Goal: Task Accomplishment & Management: Manage account settings

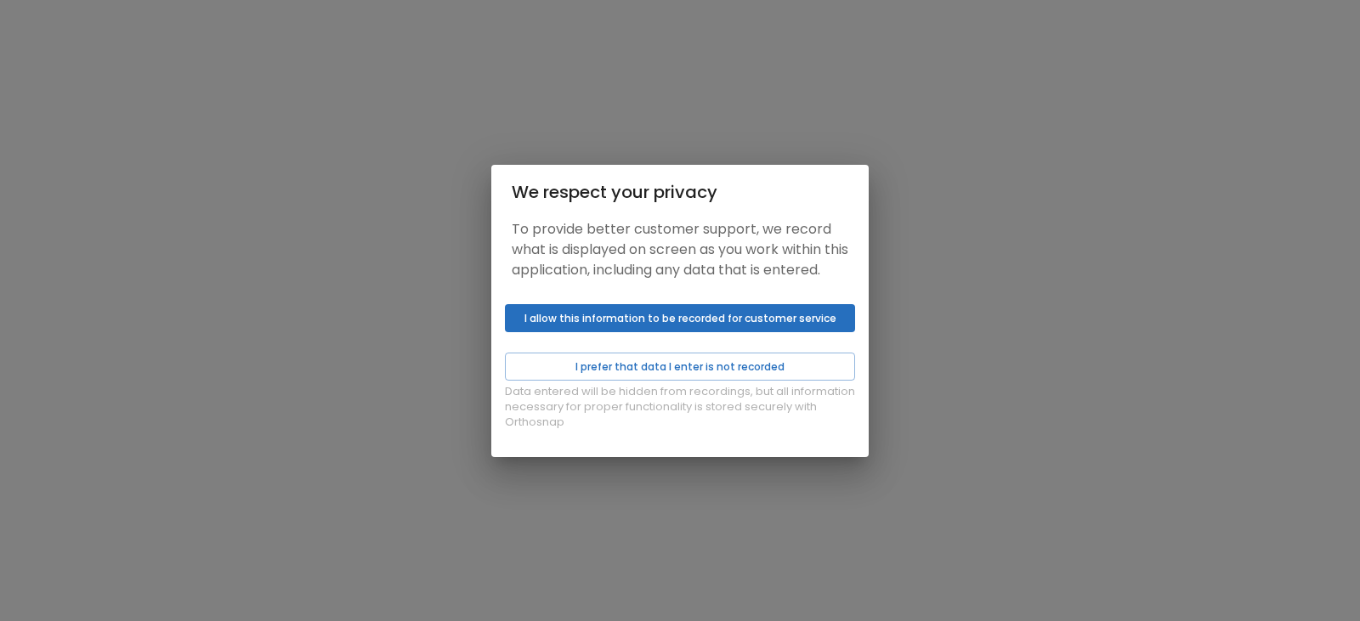
click at [676, 331] on button "I allow this information to be recorded for customer service" at bounding box center [680, 318] width 350 height 28
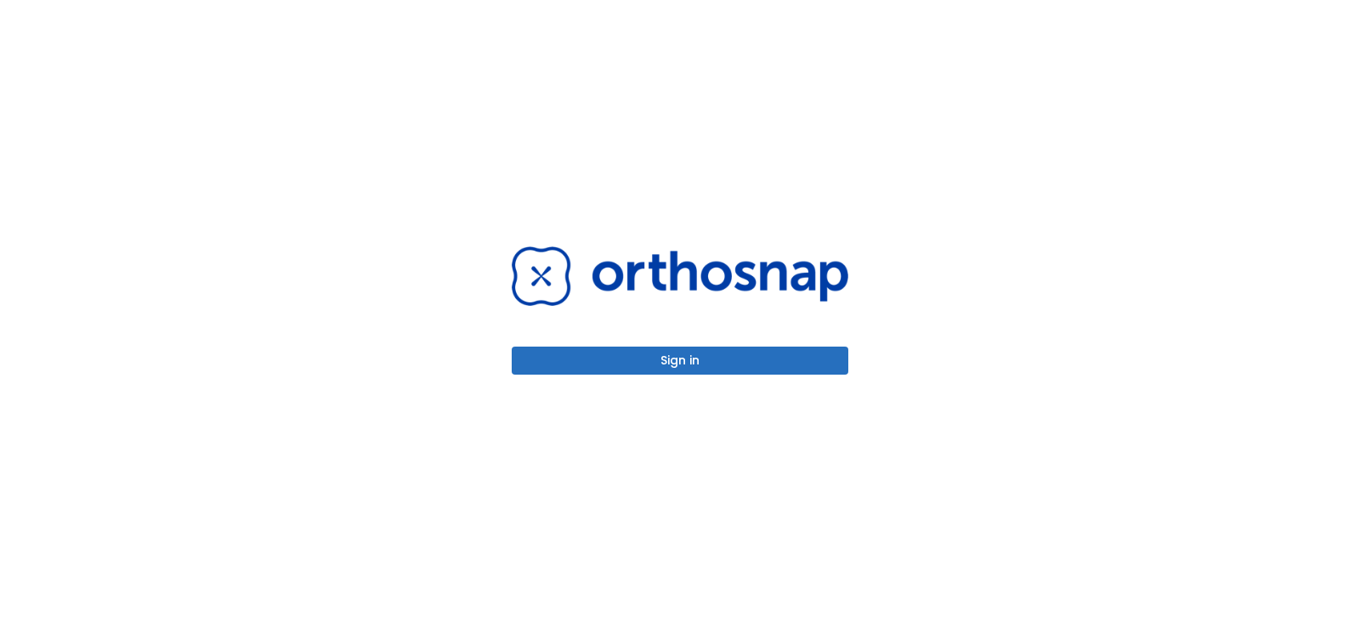
click at [678, 361] on button "Sign in" at bounding box center [680, 361] width 337 height 28
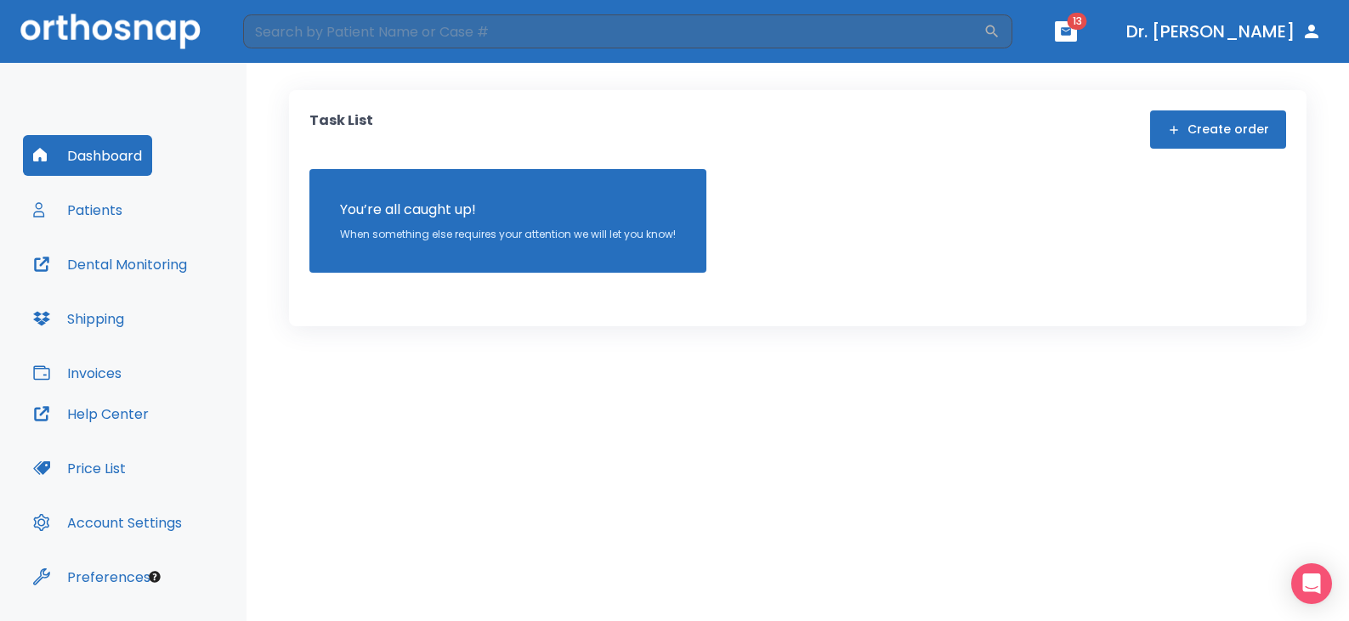
click at [90, 214] on button "Patients" at bounding box center [78, 210] width 110 height 41
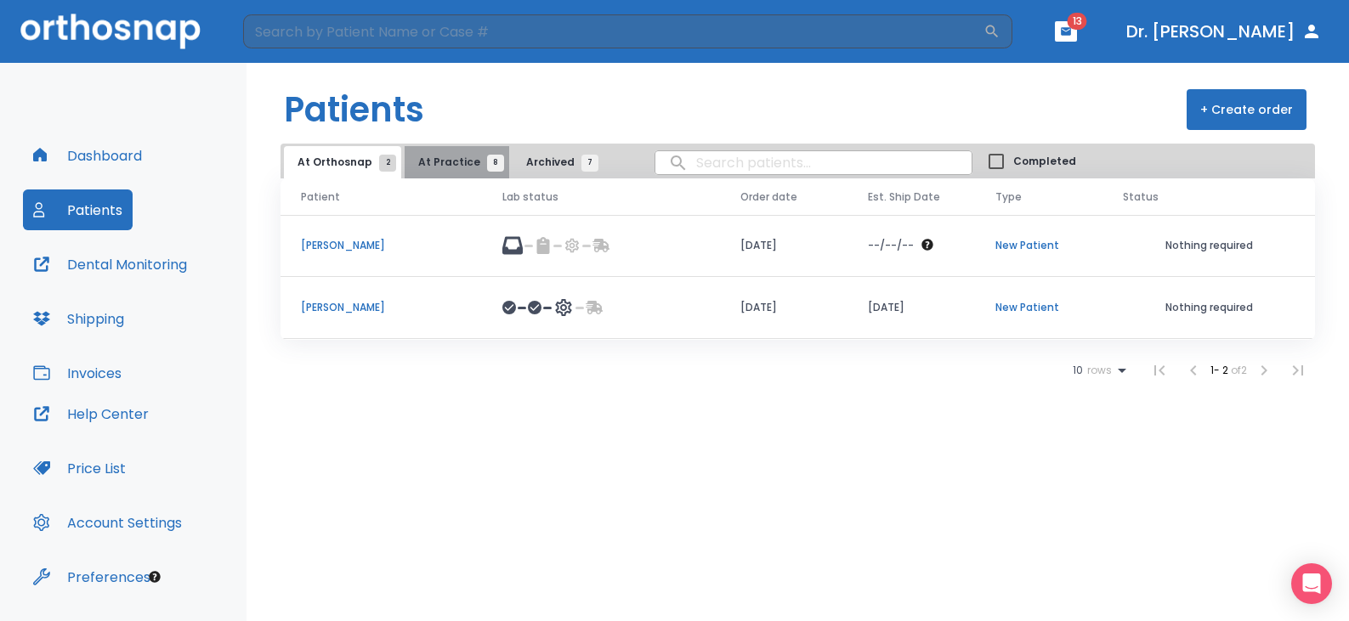
click at [464, 162] on span "At Practice 8" at bounding box center [456, 162] width 77 height 15
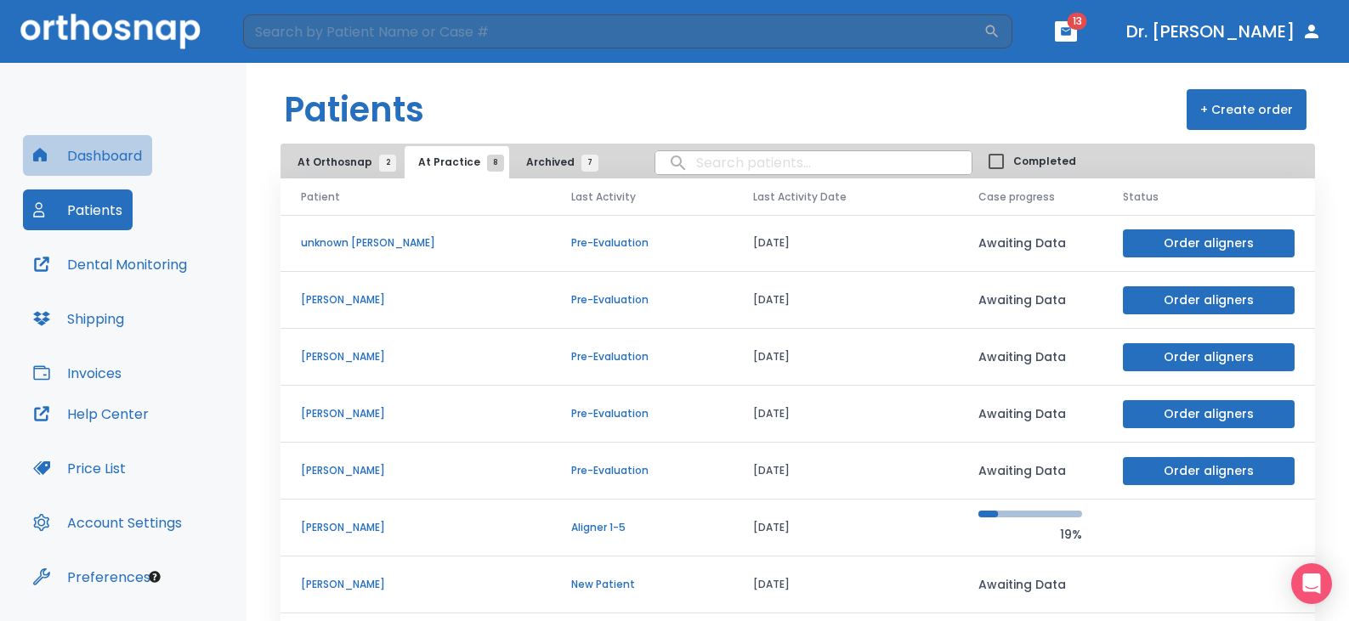
click at [120, 156] on button "Dashboard" at bounding box center [87, 155] width 129 height 41
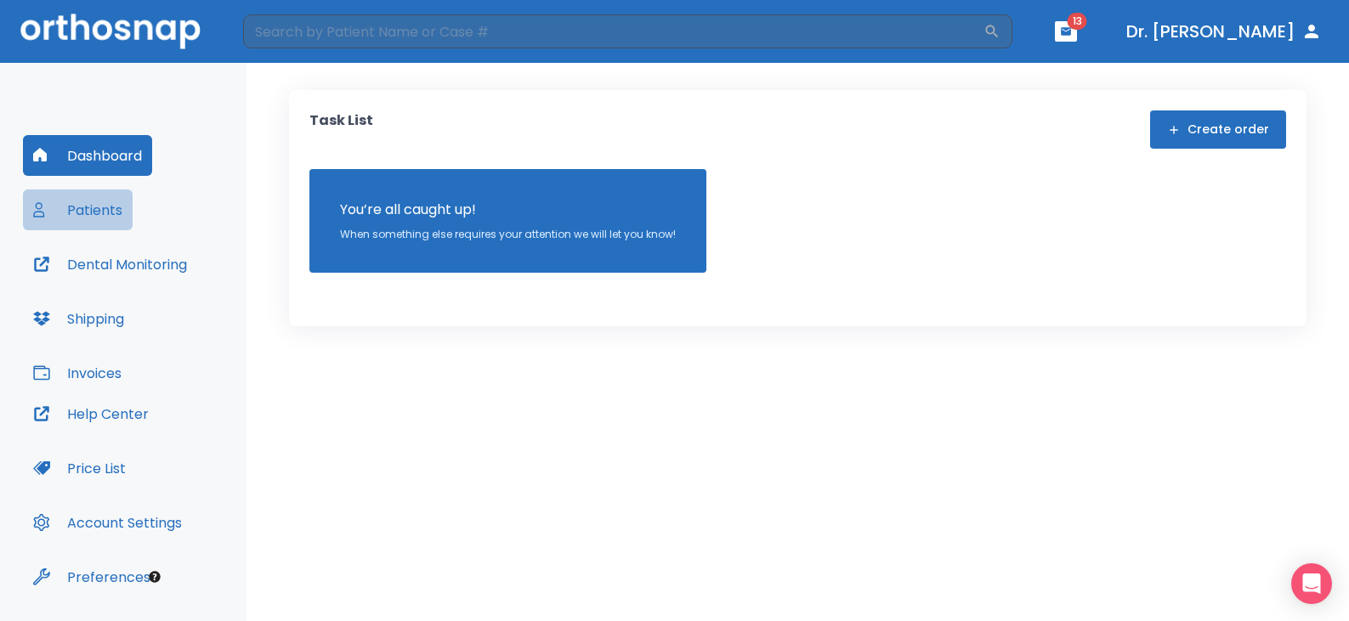
click at [103, 218] on button "Patients" at bounding box center [78, 210] width 110 height 41
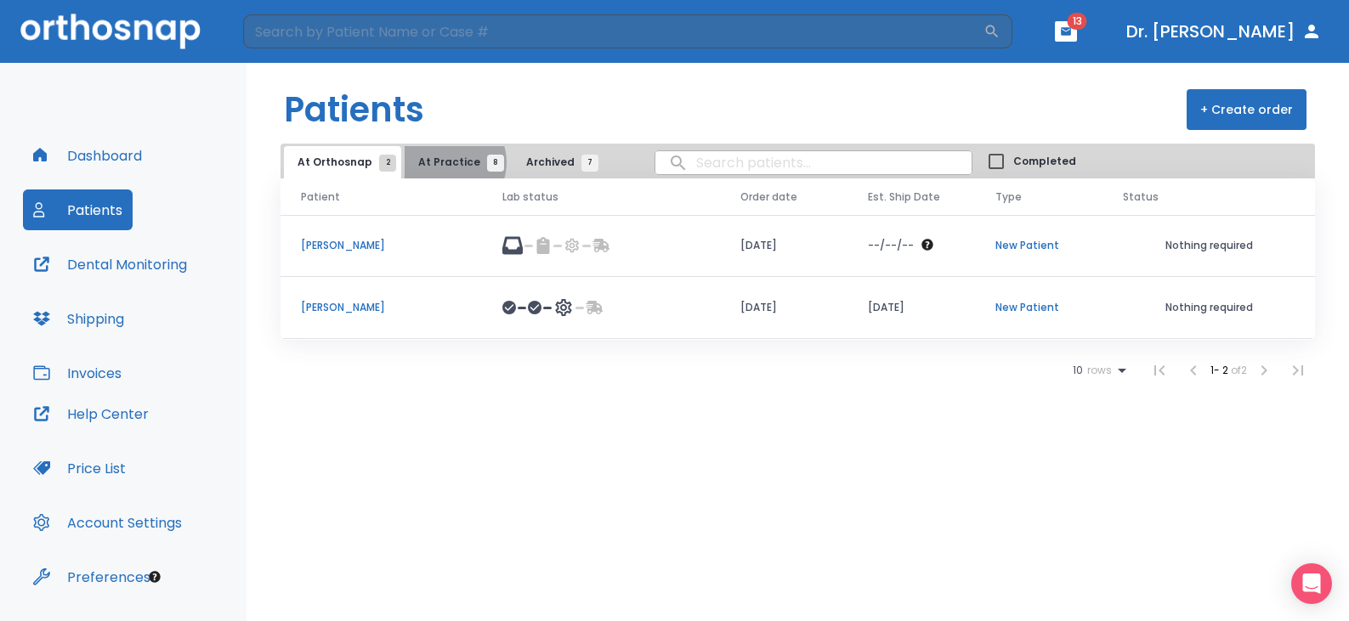
click at [445, 162] on span "At Practice 8" at bounding box center [456, 162] width 77 height 15
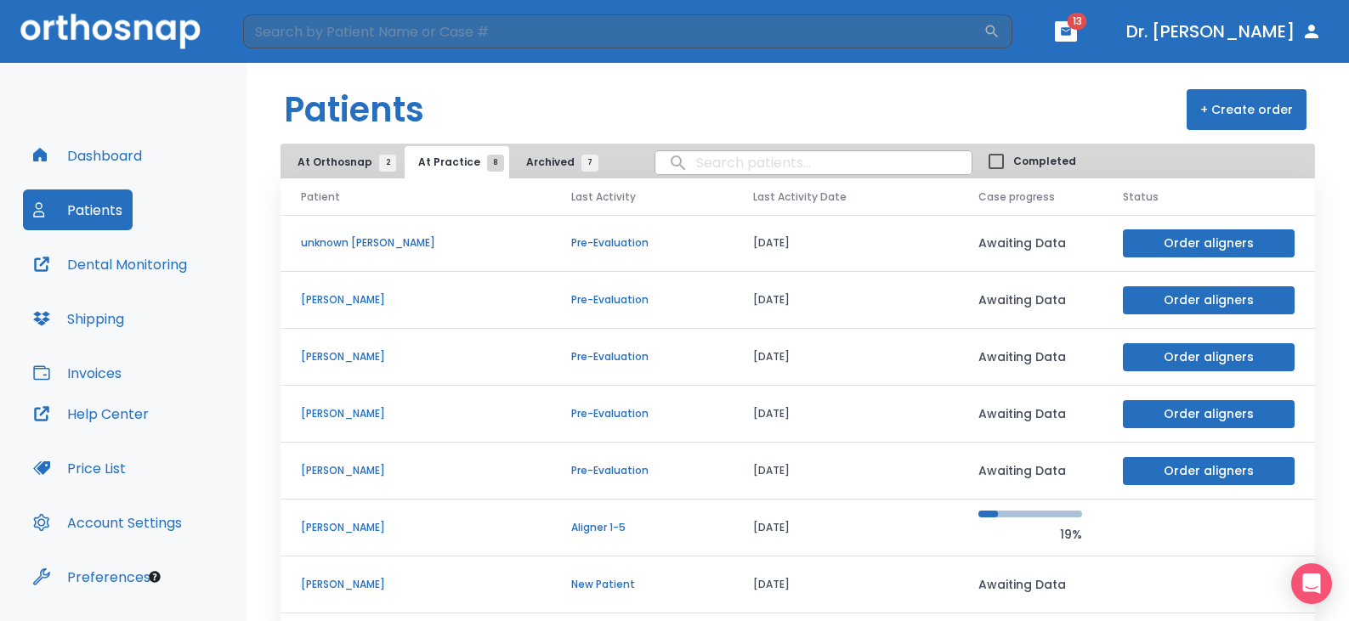
drag, startPoint x: 388, startPoint y: 244, endPoint x: 369, endPoint y: 241, distance: 19.8
click at [369, 241] on p "unknown Villafuerte" at bounding box center [416, 242] width 230 height 15
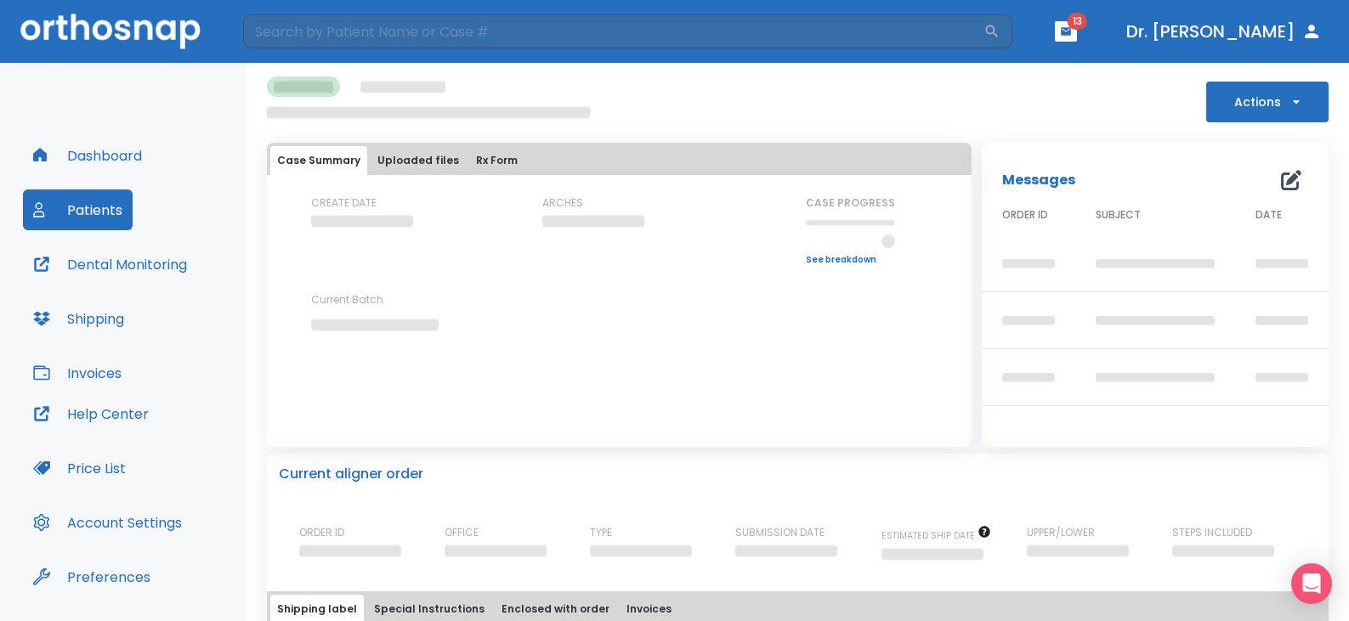
click at [369, 241] on div "CREATE DATE" at bounding box center [387, 231] width 153 height 70
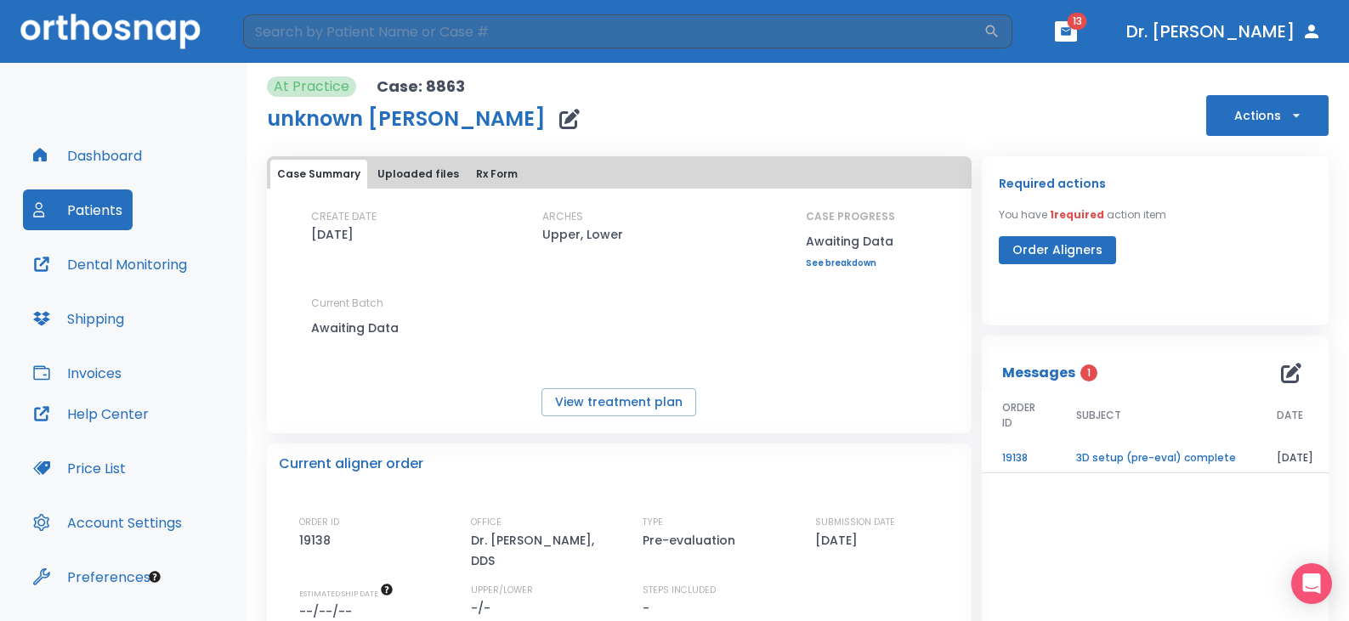
drag, startPoint x: 1284, startPoint y: 116, endPoint x: 1284, endPoint y: 103, distance: 12.8
click at [1284, 103] on button "Actions" at bounding box center [1267, 115] width 122 height 41
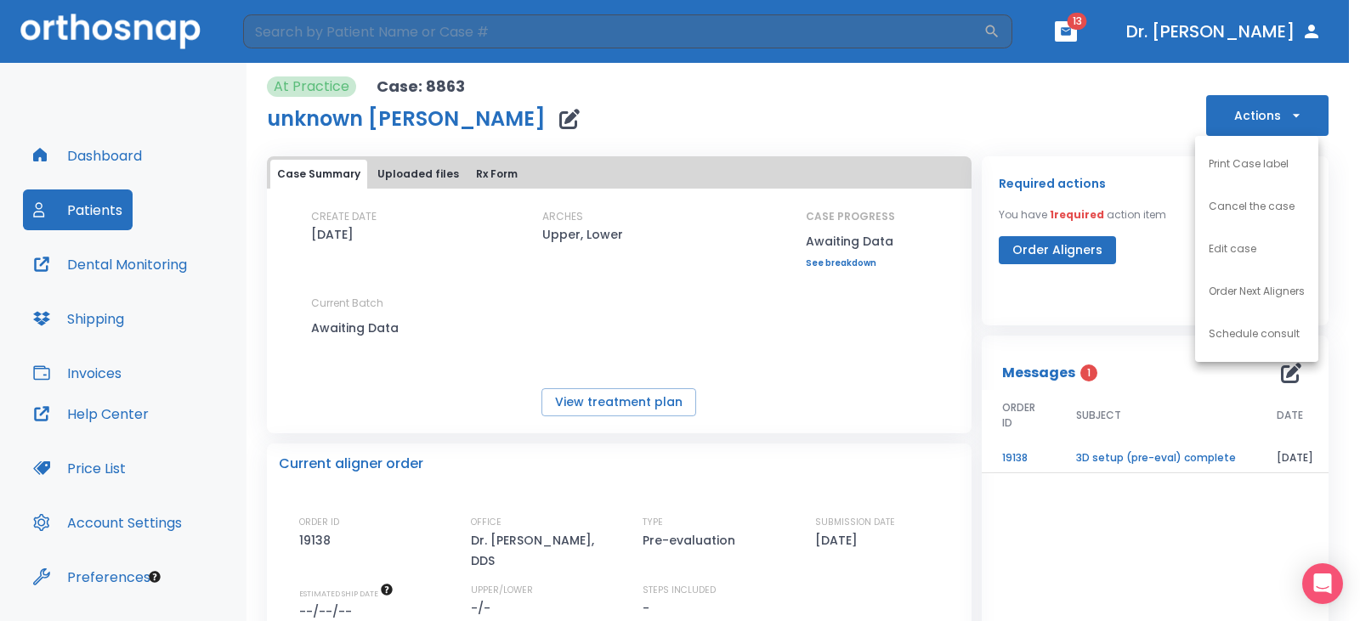
drag, startPoint x: 1284, startPoint y: 103, endPoint x: 1262, endPoint y: 252, distance: 150.5
click at [1262, 252] on div "Print Case label Cancel the case Edit case Order Next Aligners Schedule consult" at bounding box center [680, 310] width 1360 height 621
click at [1259, 210] on p "Cancel the case" at bounding box center [1252, 206] width 86 height 15
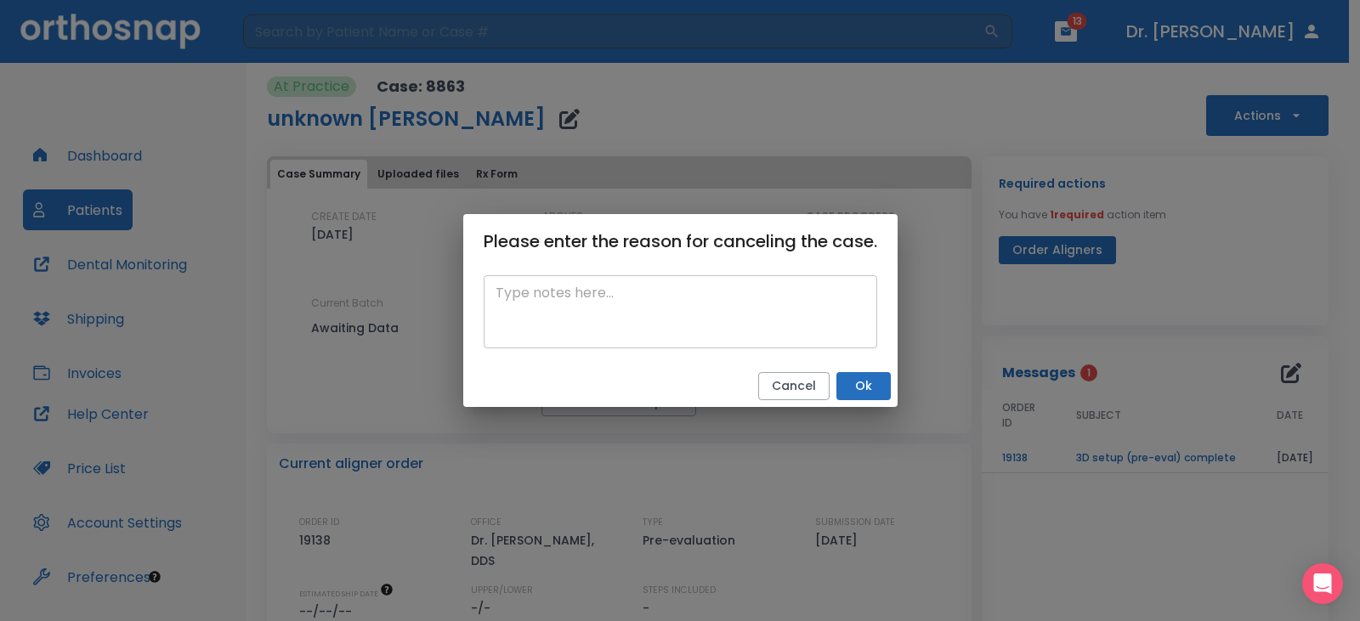
click at [690, 320] on textarea at bounding box center [681, 312] width 370 height 59
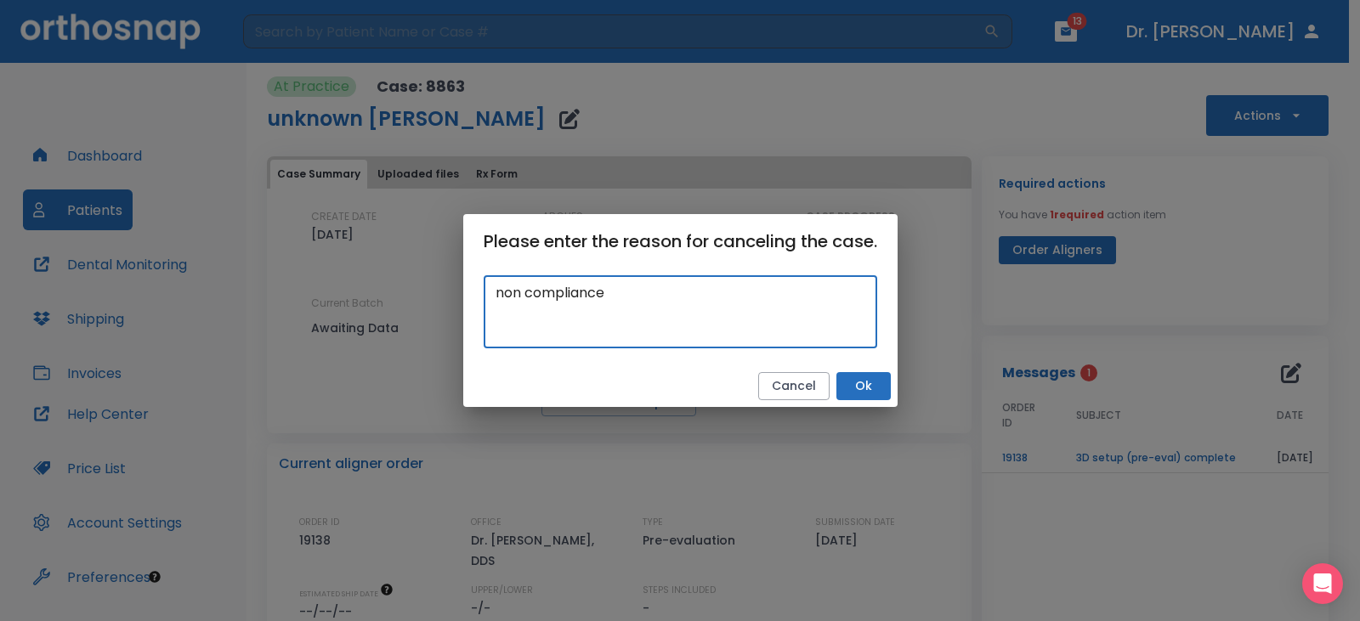
drag, startPoint x: 644, startPoint y: 306, endPoint x: 477, endPoint y: 301, distance: 167.5
click at [477, 301] on div "non compliance x ​" at bounding box center [680, 317] width 434 height 97
type textarea "non compliance"
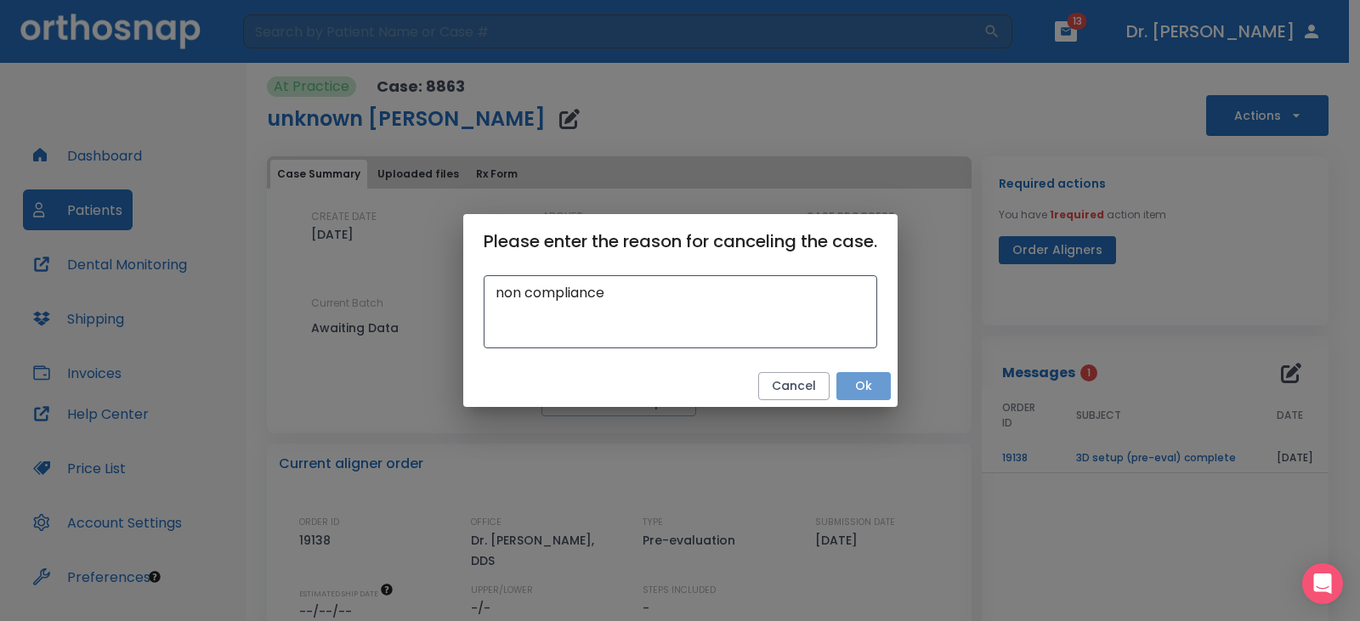
click at [876, 383] on button "Ok" at bounding box center [863, 386] width 54 height 28
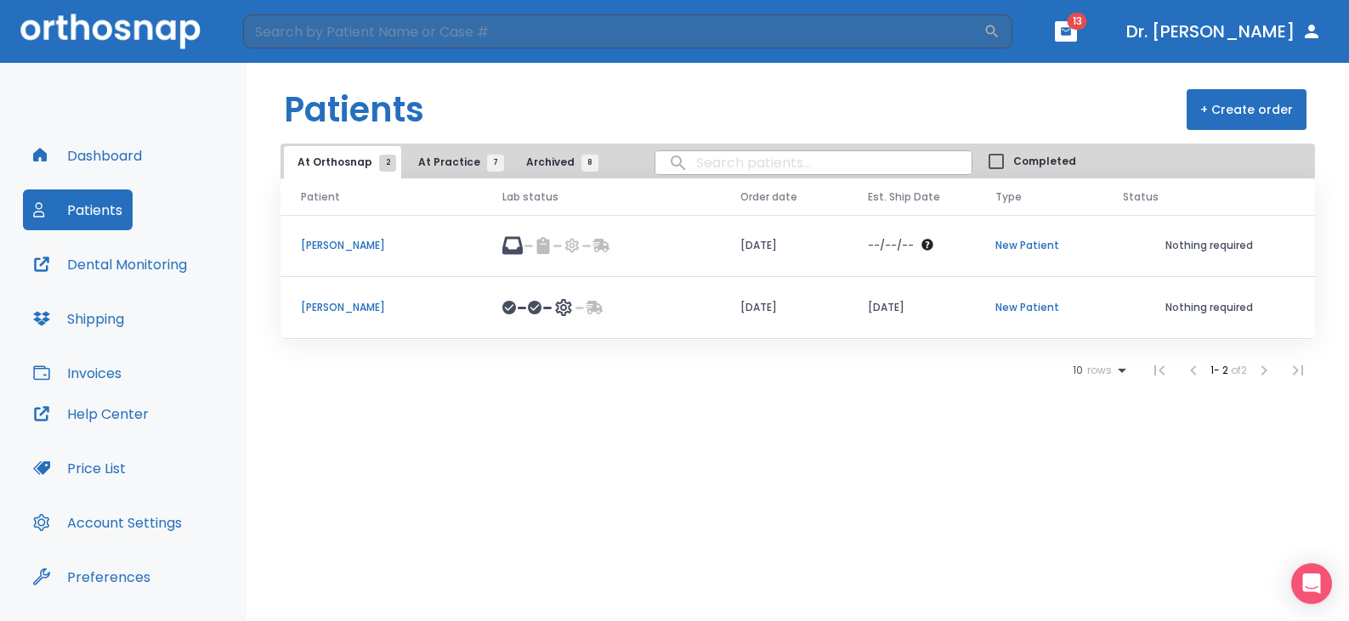
click at [418, 166] on span "At Practice 7" at bounding box center [456, 162] width 77 height 15
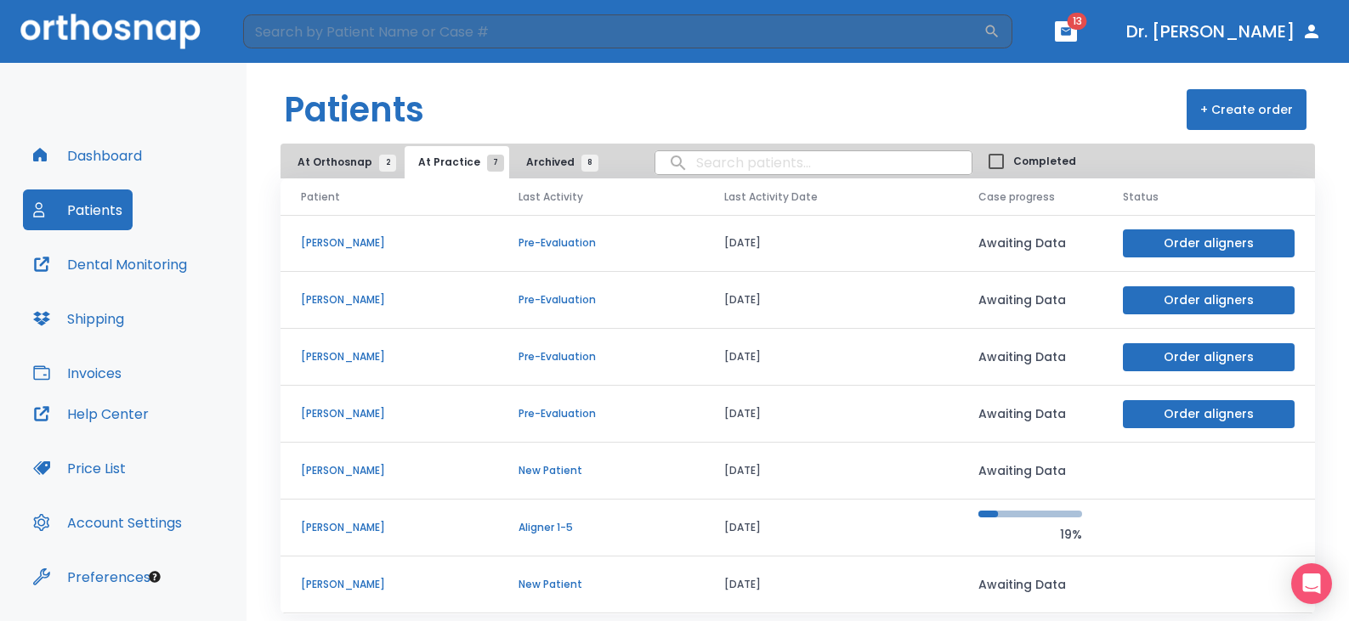
click at [355, 472] on p "Steven Tsimberg" at bounding box center [389, 470] width 177 height 15
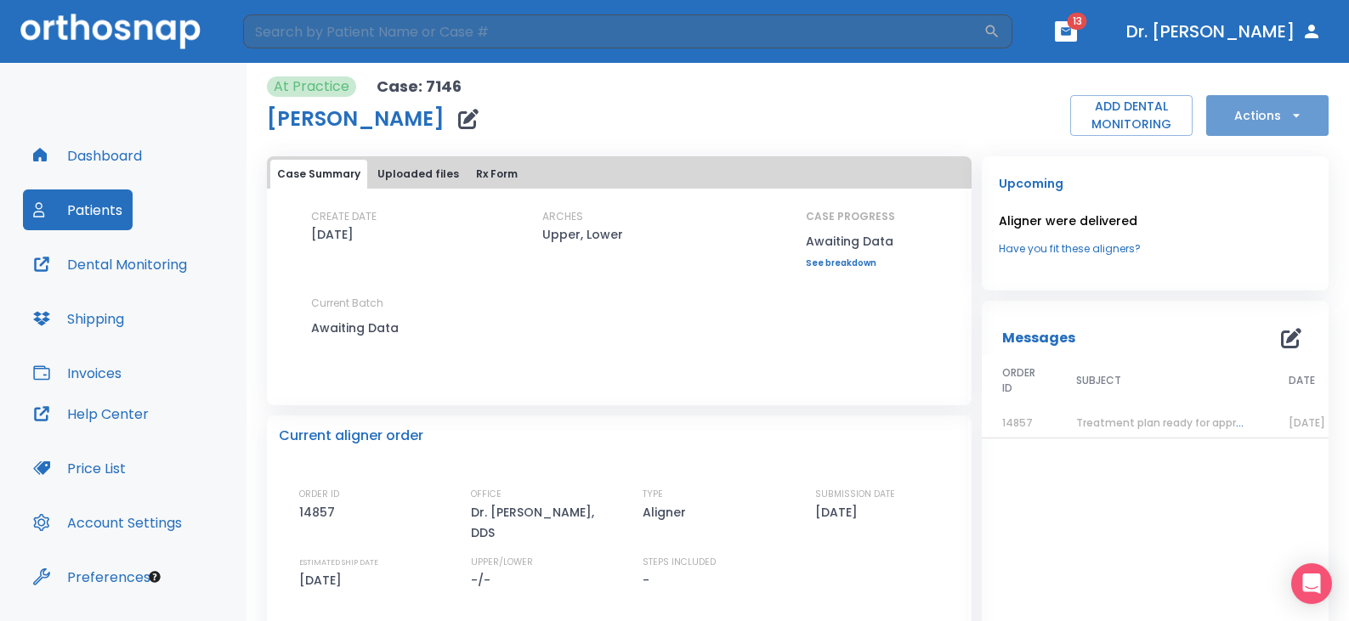
click at [1288, 114] on icon "button" at bounding box center [1296, 115] width 17 height 17
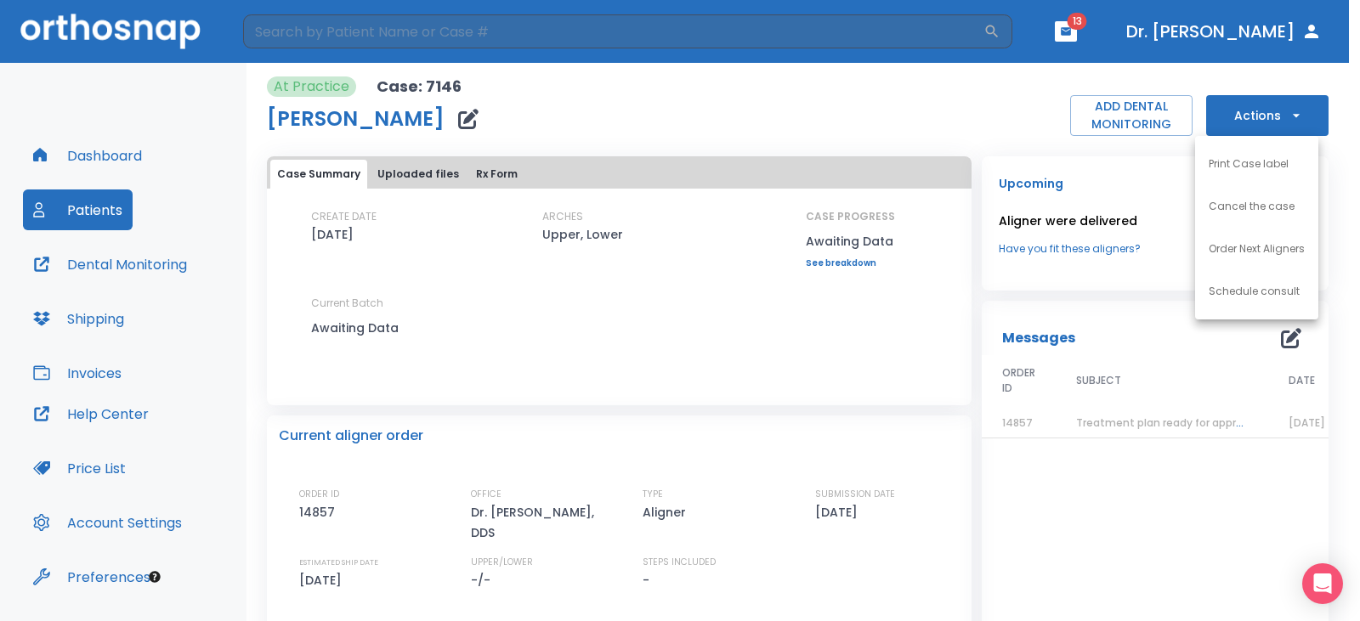
click at [1247, 204] on p "Cancel the case" at bounding box center [1252, 206] width 86 height 15
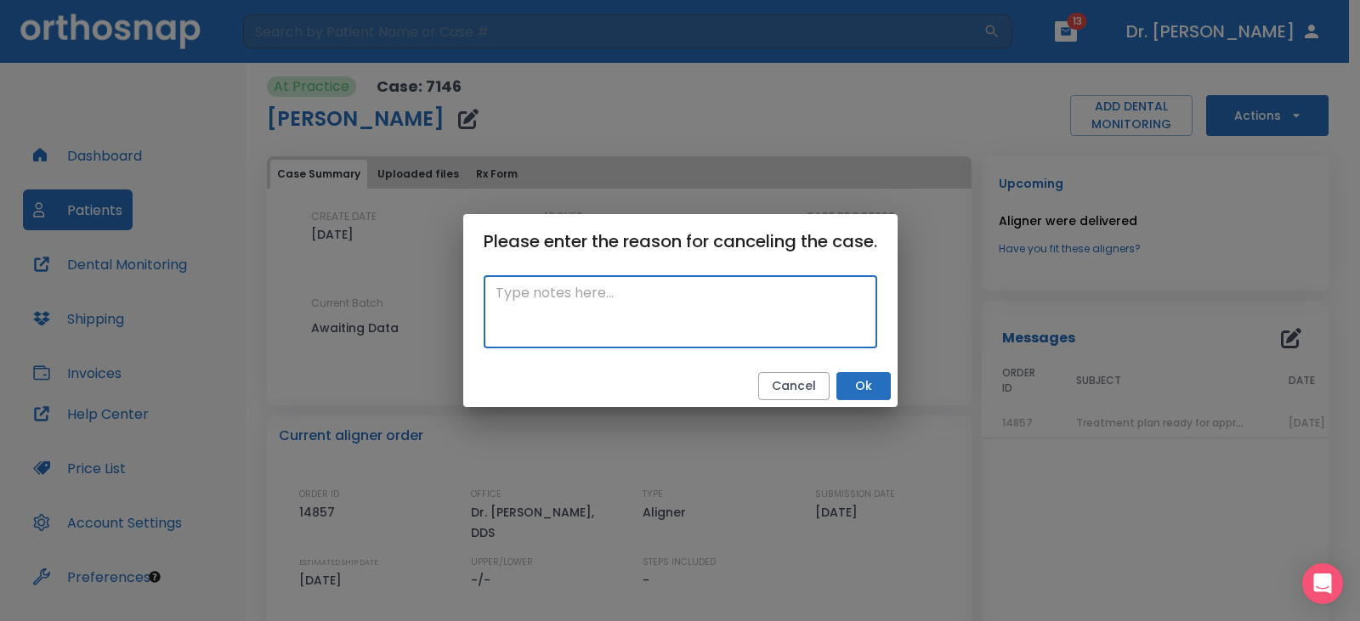
click at [530, 284] on textarea at bounding box center [681, 312] width 370 height 59
paste textarea "non compliance"
type textarea "non compliance"
click at [856, 388] on button "Ok" at bounding box center [863, 386] width 54 height 28
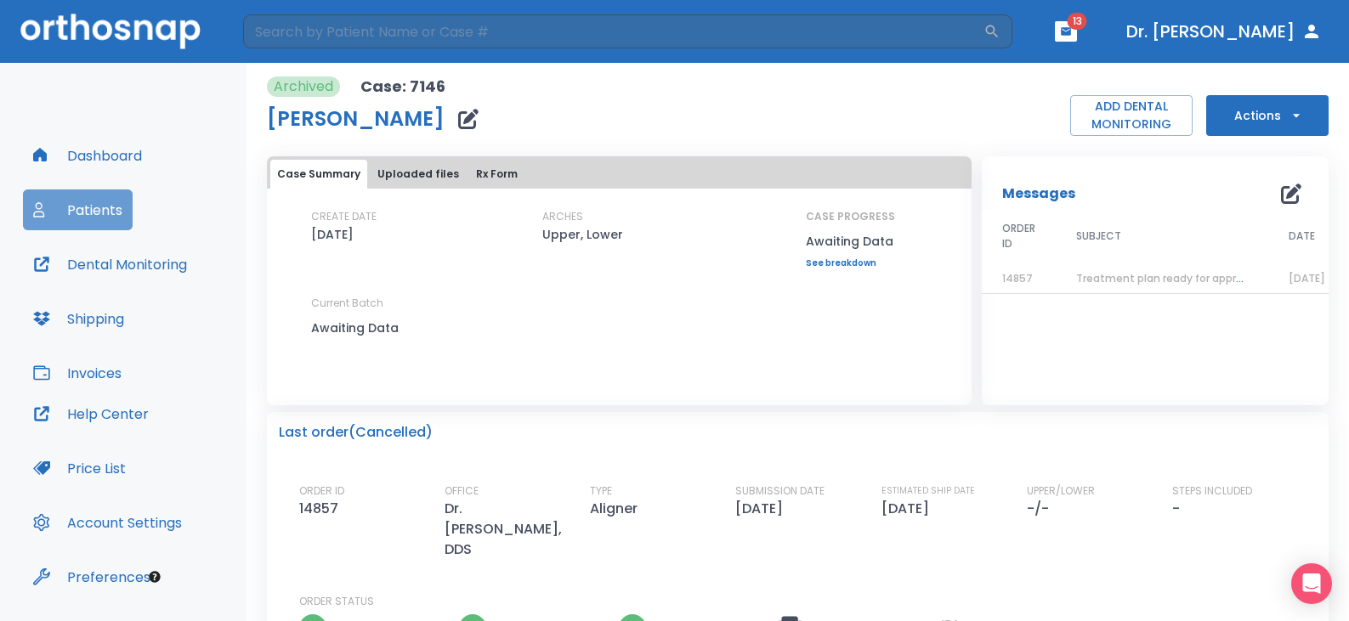
click at [82, 208] on button "Patients" at bounding box center [78, 210] width 110 height 41
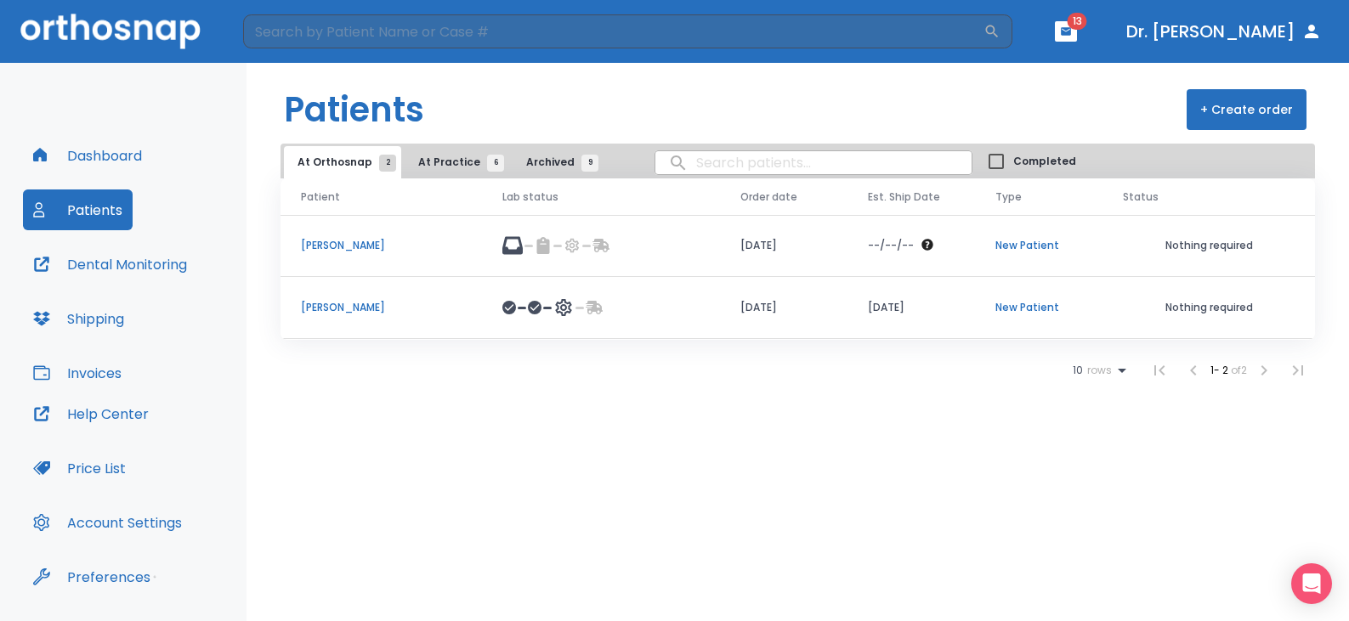
click at [456, 161] on span "At Practice 6" at bounding box center [456, 162] width 77 height 15
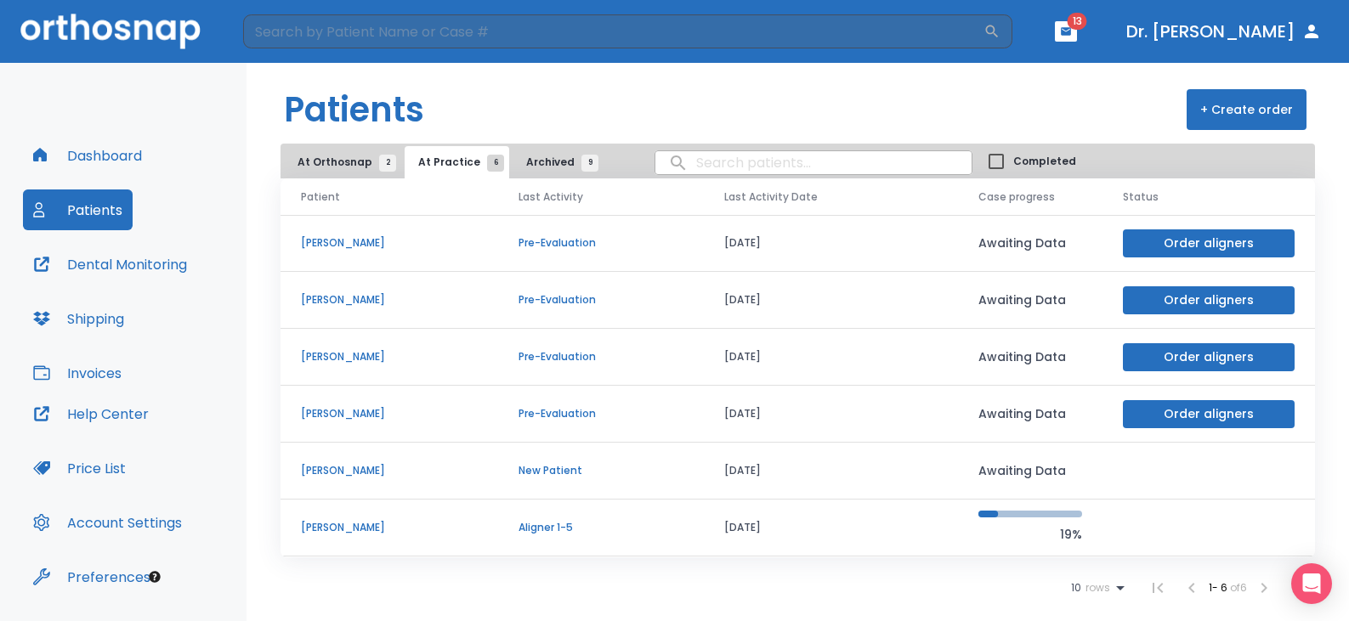
click at [545, 449] on td "New Patient" at bounding box center [601, 471] width 206 height 57
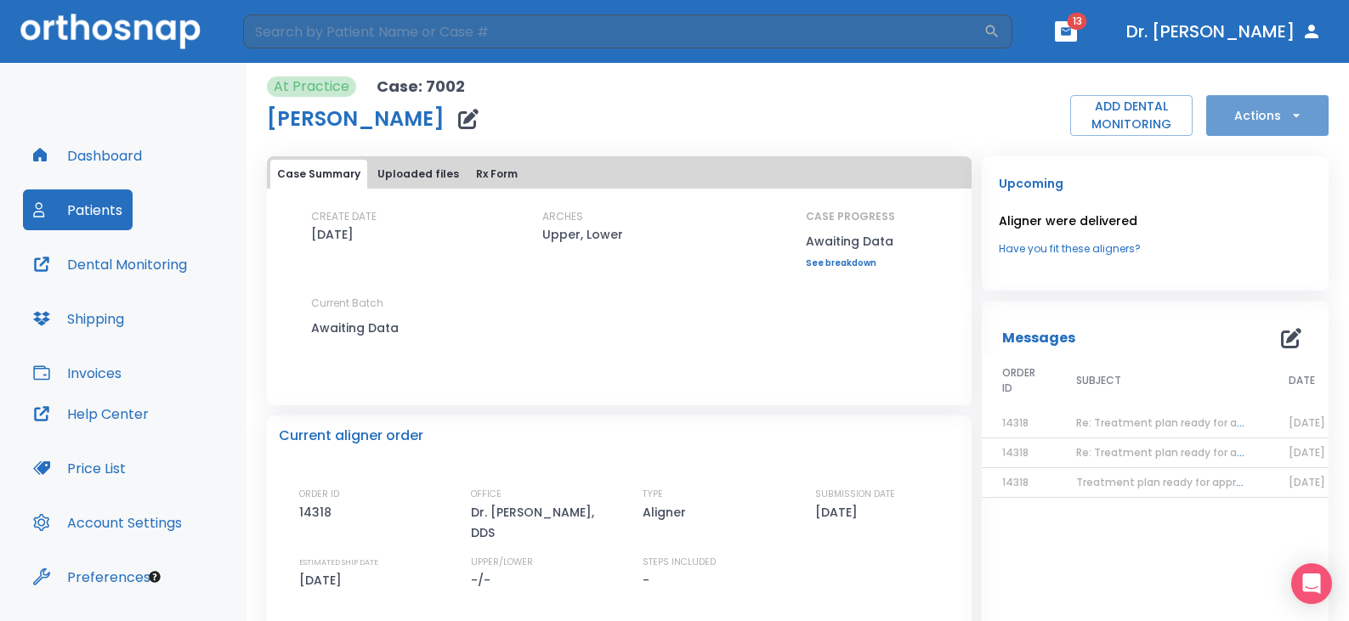
click at [1293, 113] on button "Actions" at bounding box center [1267, 115] width 122 height 41
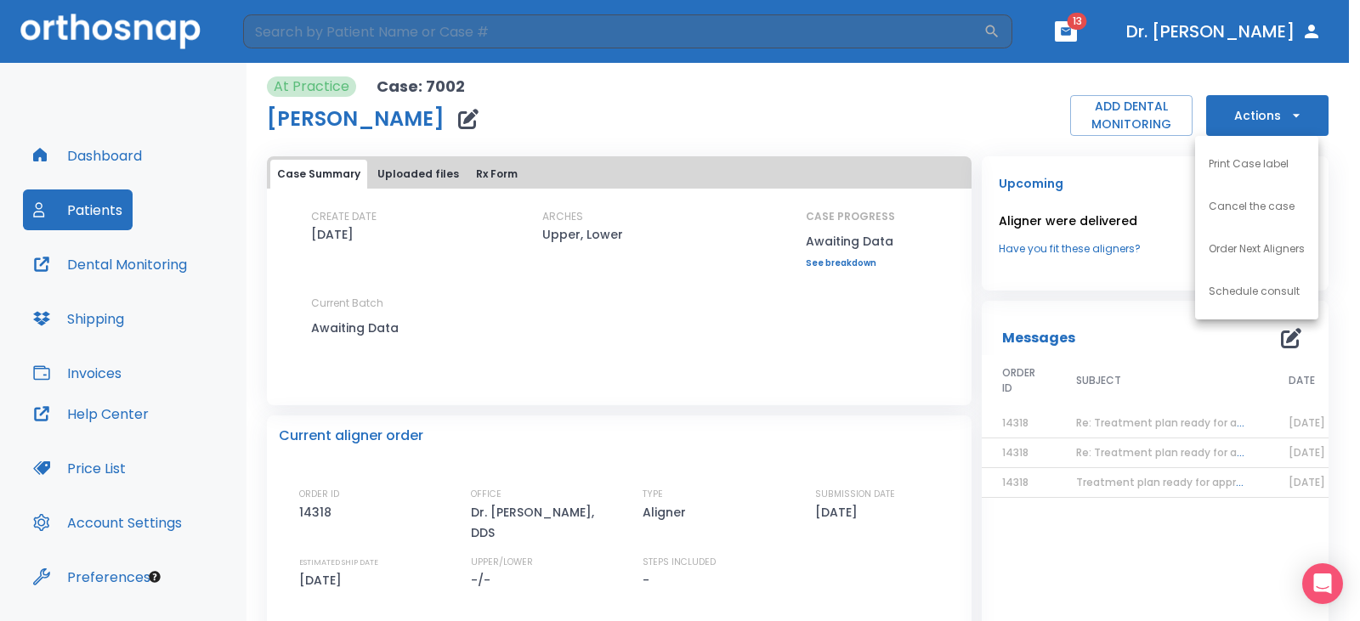
click at [1240, 212] on p "Cancel the case" at bounding box center [1252, 206] width 86 height 15
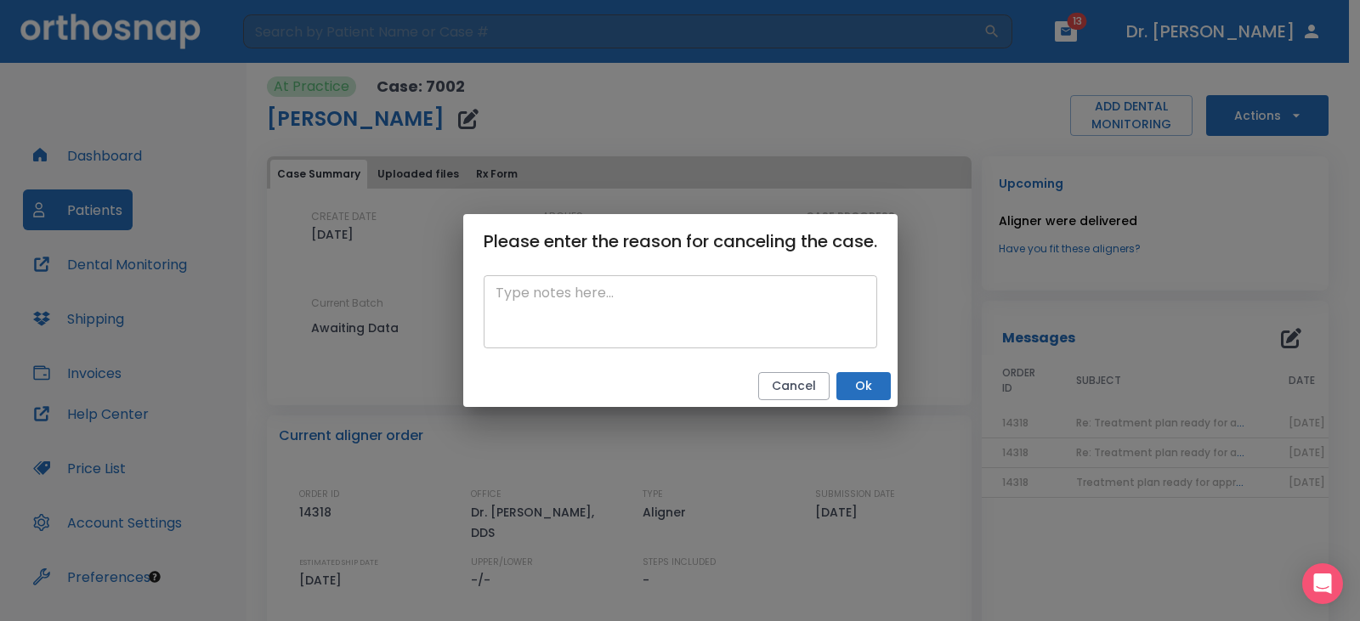
click at [629, 316] on textarea at bounding box center [681, 312] width 370 height 59
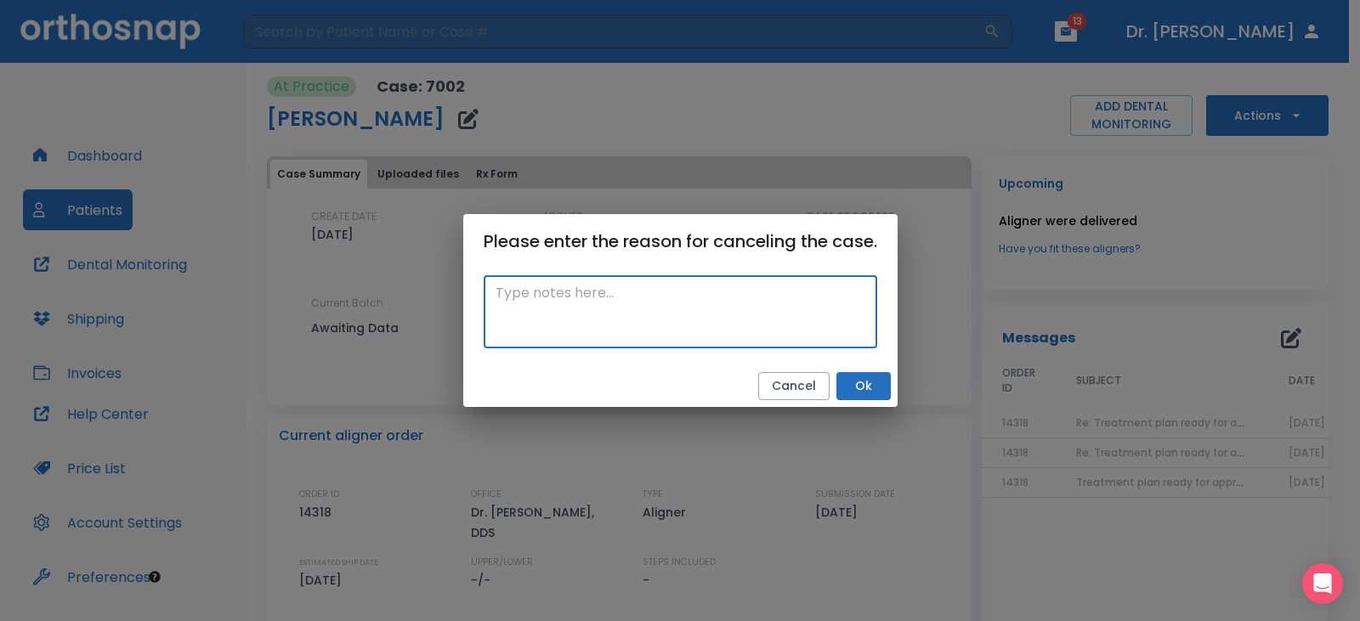
paste textarea "non compliance"
type textarea "non compliance"
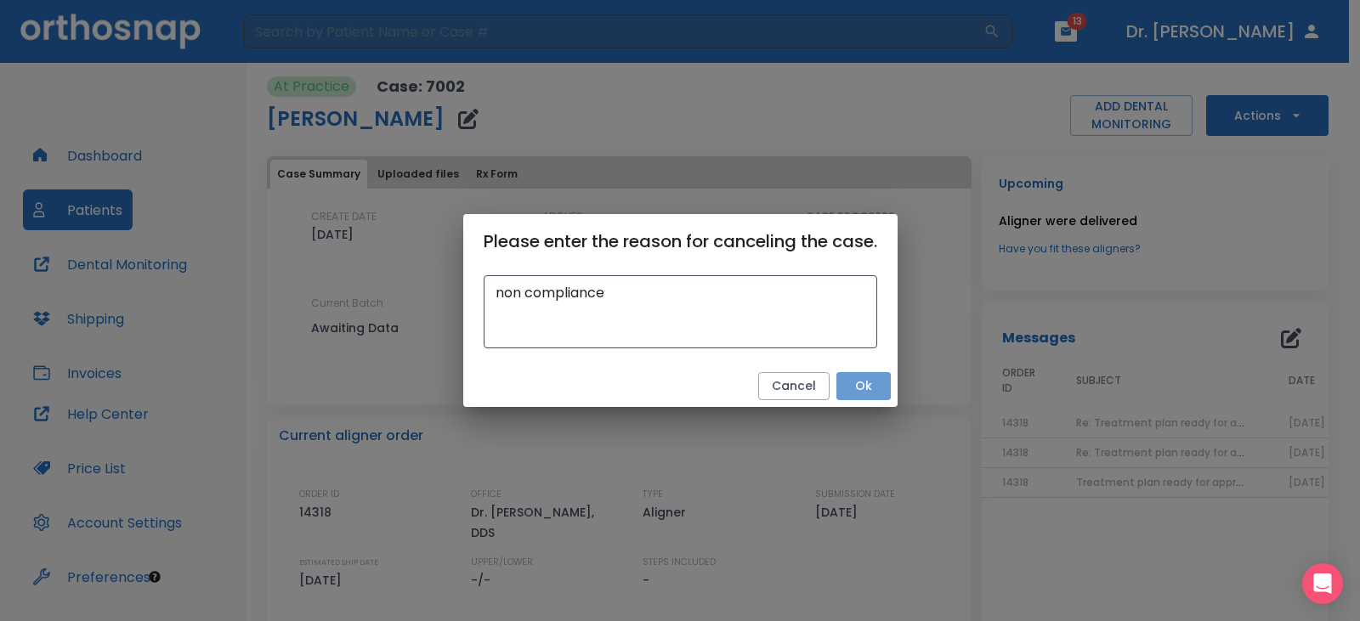
click at [865, 389] on button "Ok" at bounding box center [863, 386] width 54 height 28
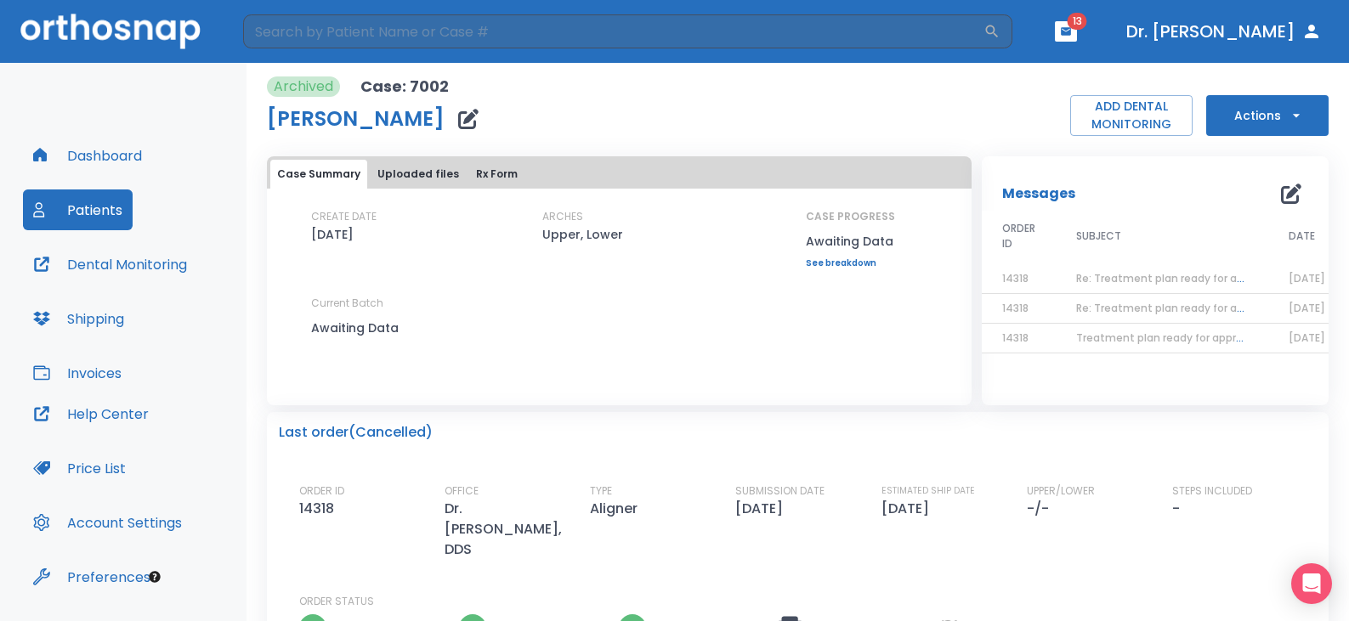
click at [70, 216] on button "Patients" at bounding box center [78, 210] width 110 height 41
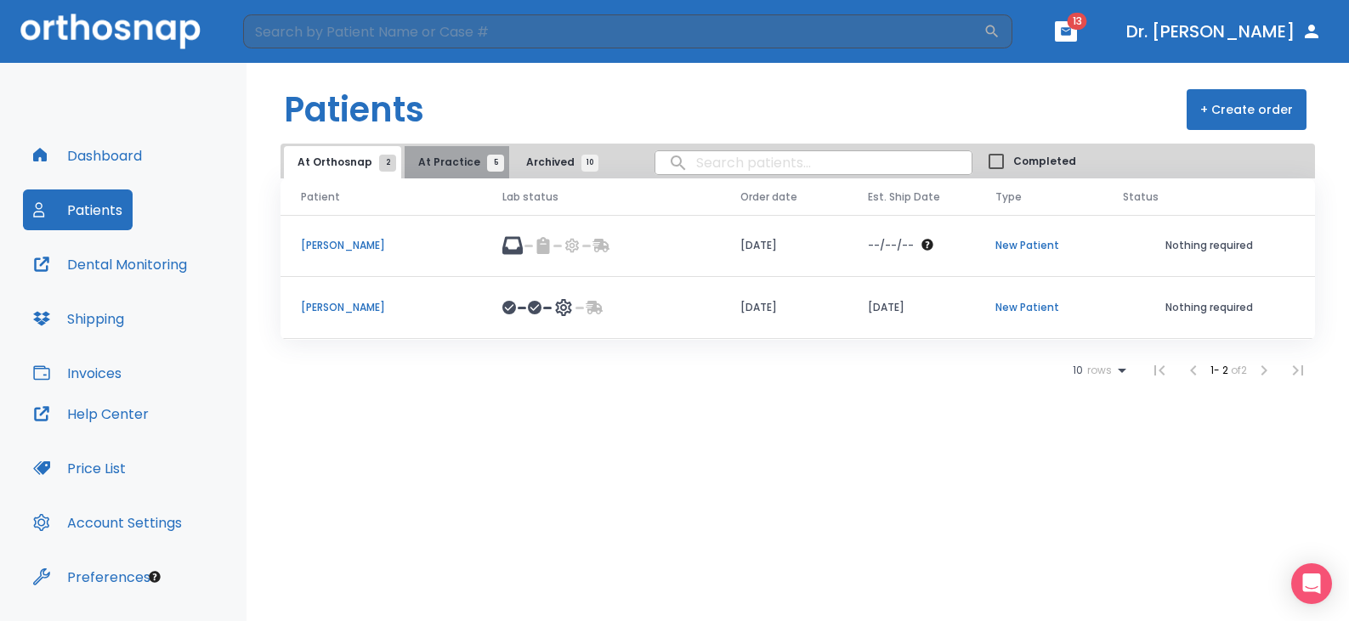
click at [458, 161] on span "At Practice 5" at bounding box center [456, 162] width 77 height 15
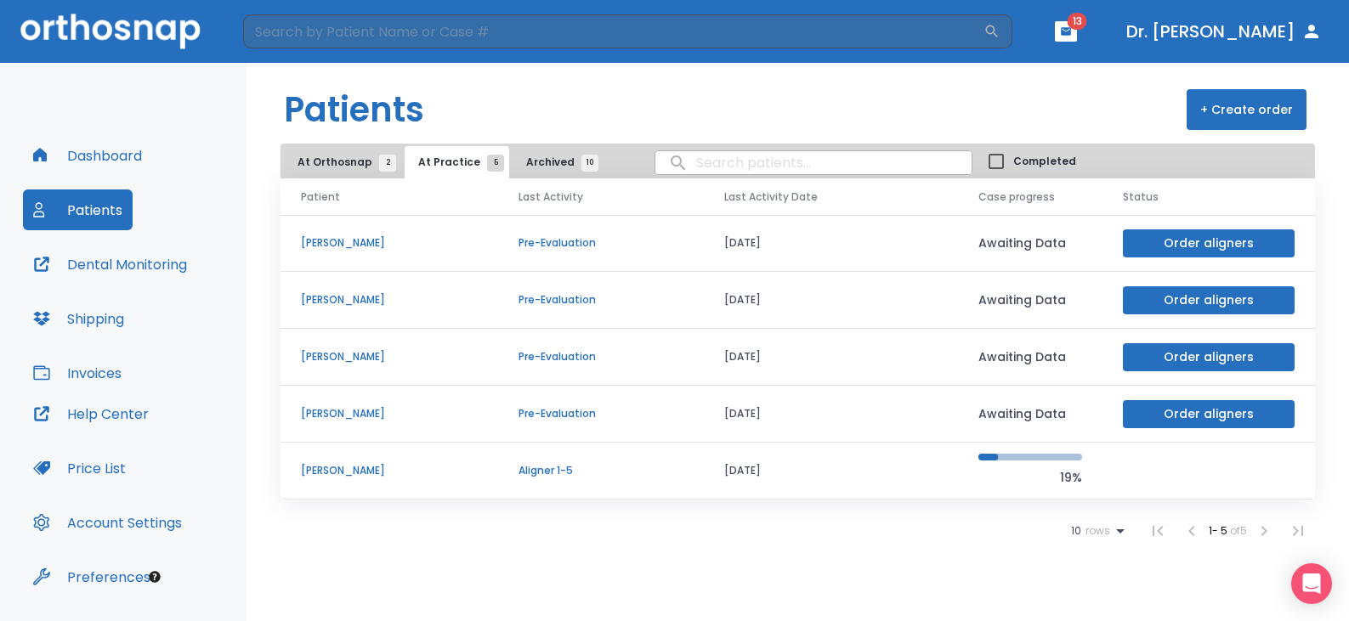
click at [355, 244] on p "Daniel Shadock" at bounding box center [389, 242] width 177 height 15
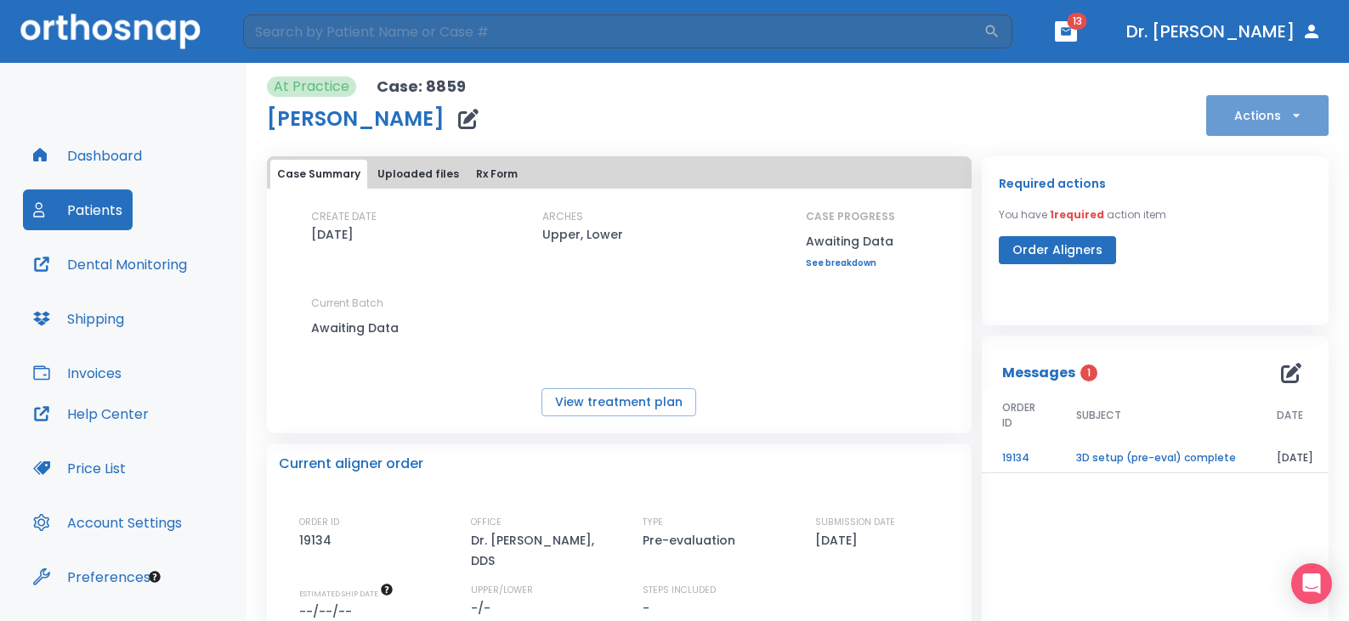
click at [1288, 119] on icon "button" at bounding box center [1296, 115] width 17 height 17
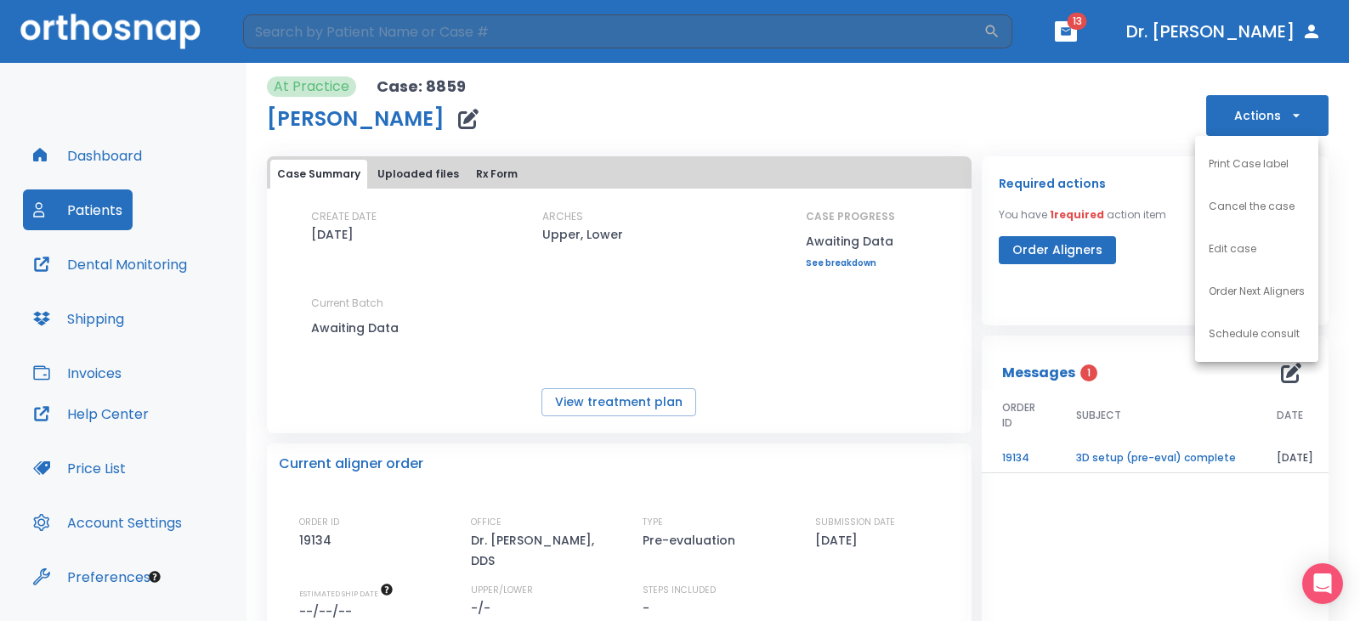
click at [1218, 206] on p "Cancel the case" at bounding box center [1252, 206] width 86 height 15
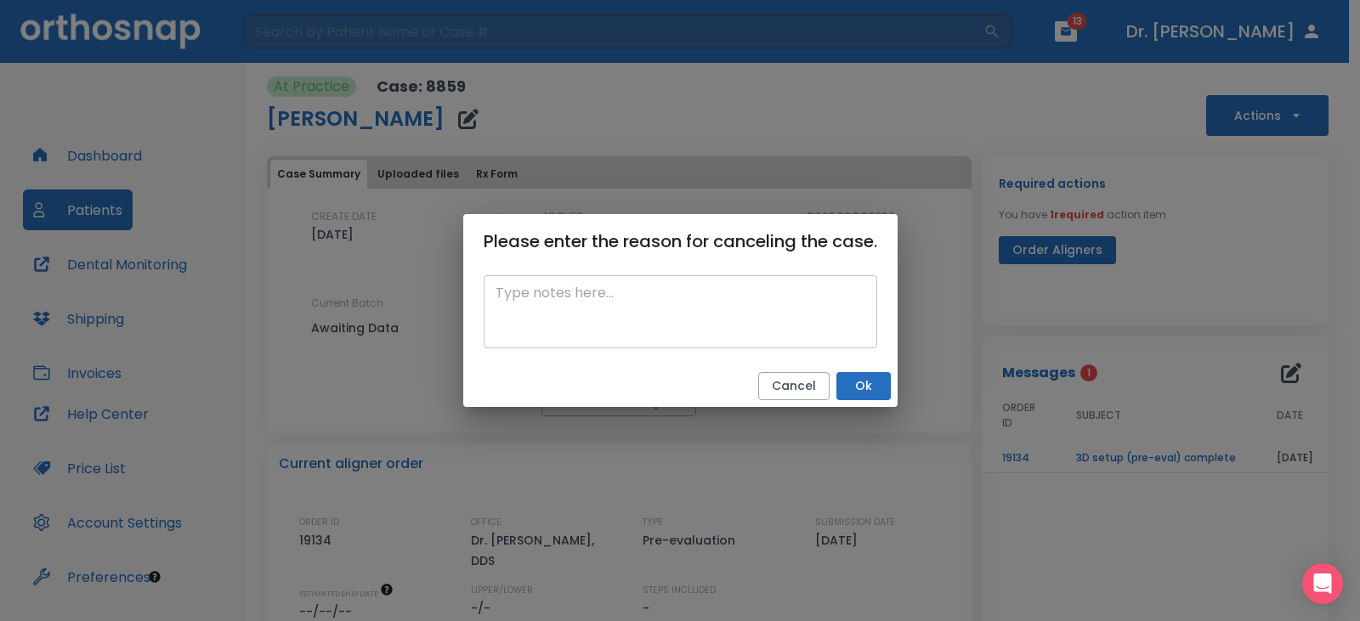
click at [517, 292] on textarea at bounding box center [681, 312] width 370 height 59
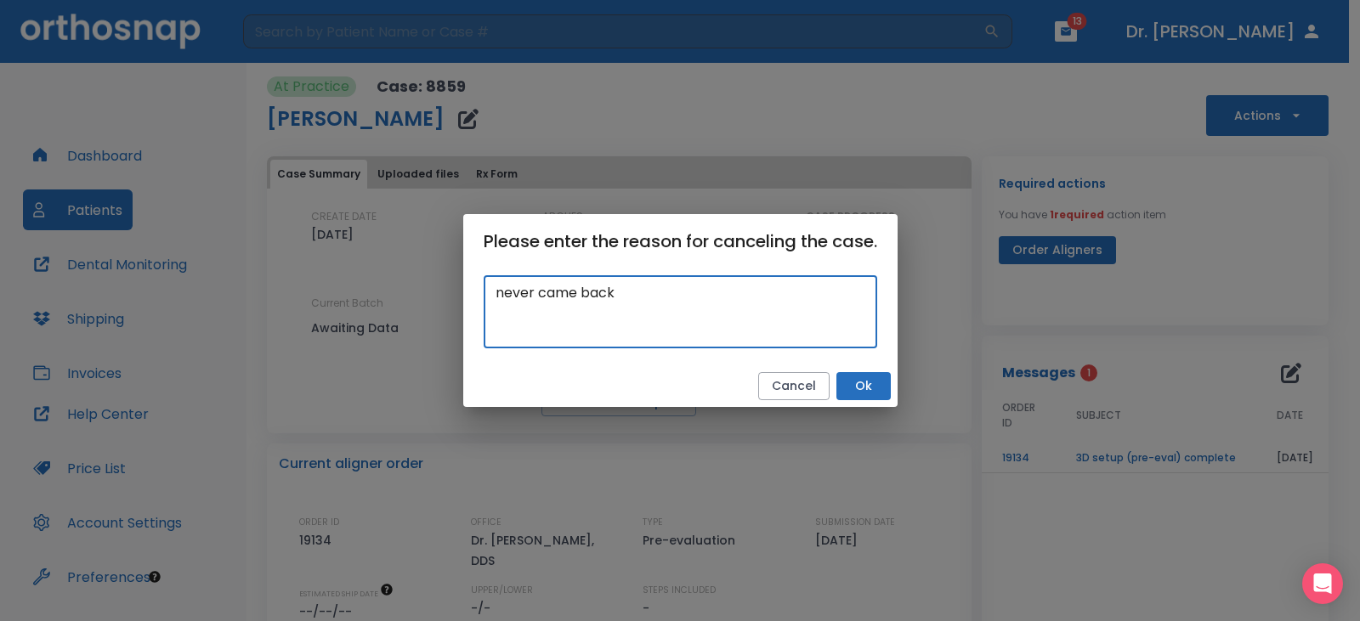
type textarea "never came back"
click at [878, 387] on button "Ok" at bounding box center [863, 386] width 54 height 28
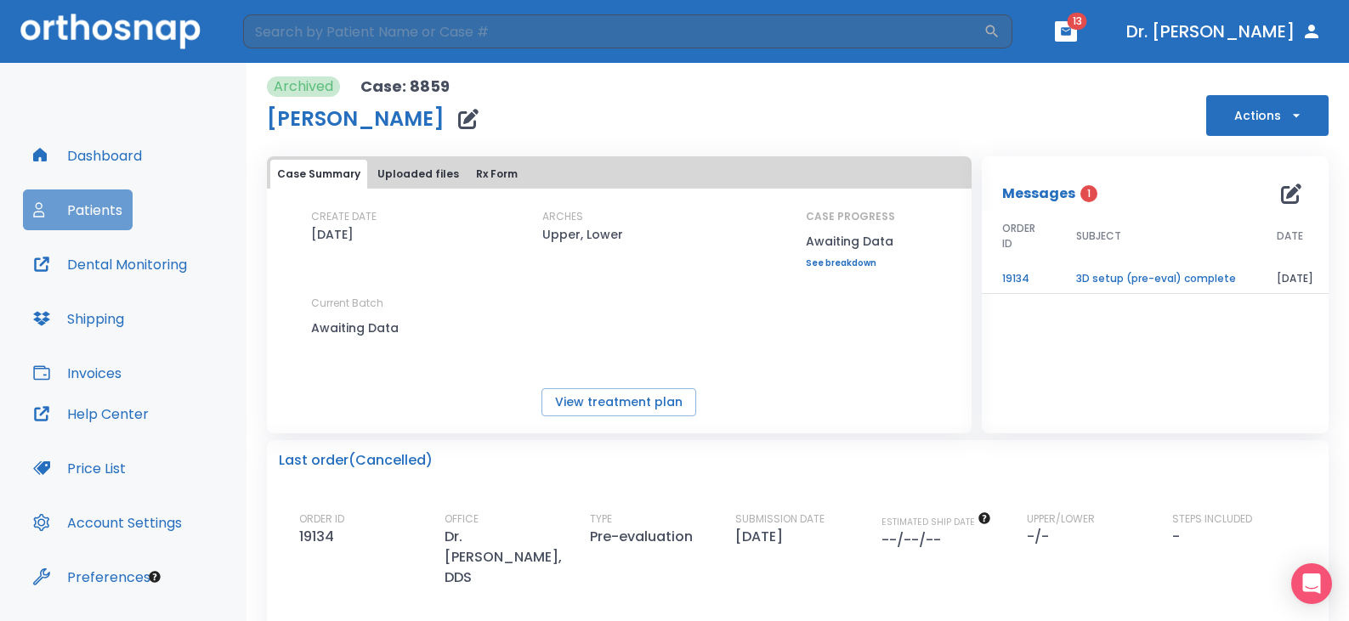
click at [63, 217] on button "Patients" at bounding box center [78, 210] width 110 height 41
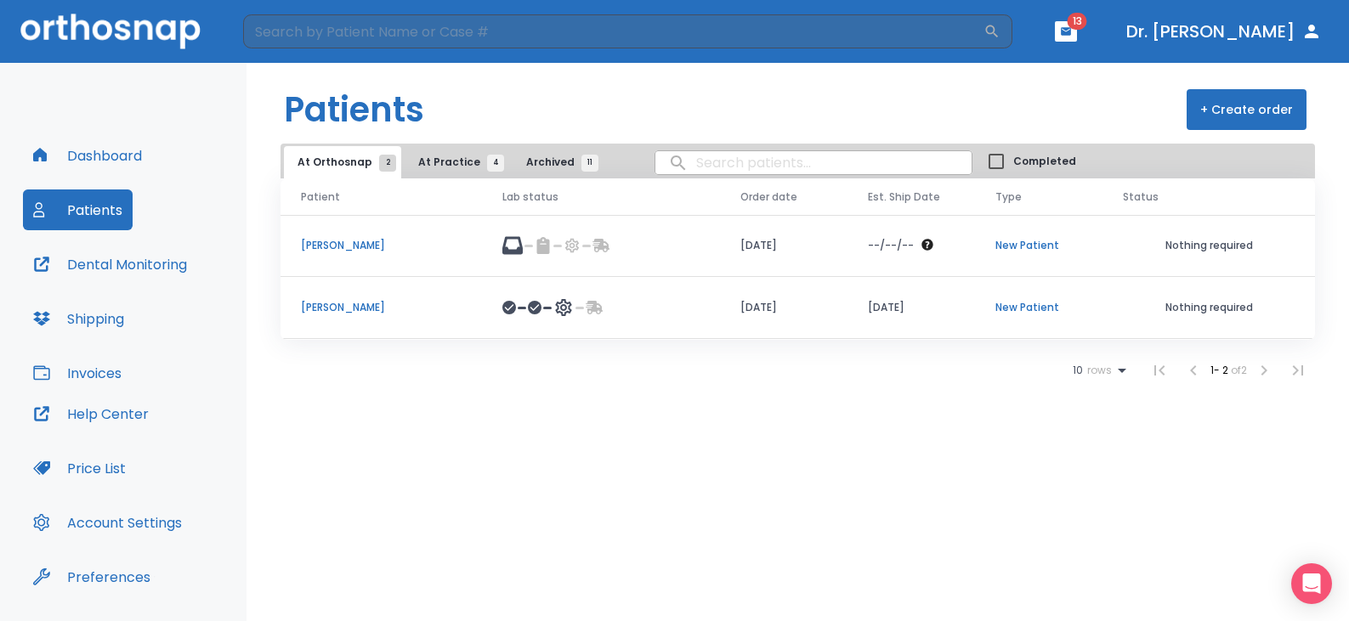
click at [435, 162] on span "At Practice 4" at bounding box center [456, 162] width 77 height 15
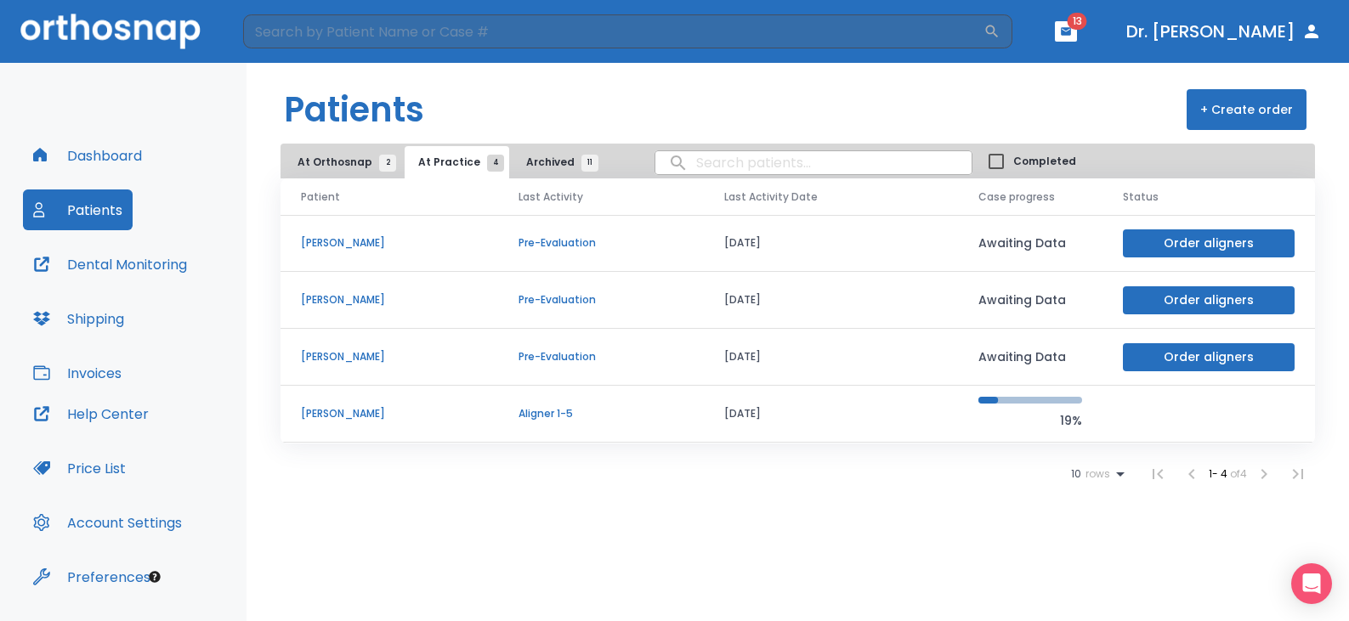
click at [339, 241] on p "Carly Bivona" at bounding box center [389, 242] width 177 height 15
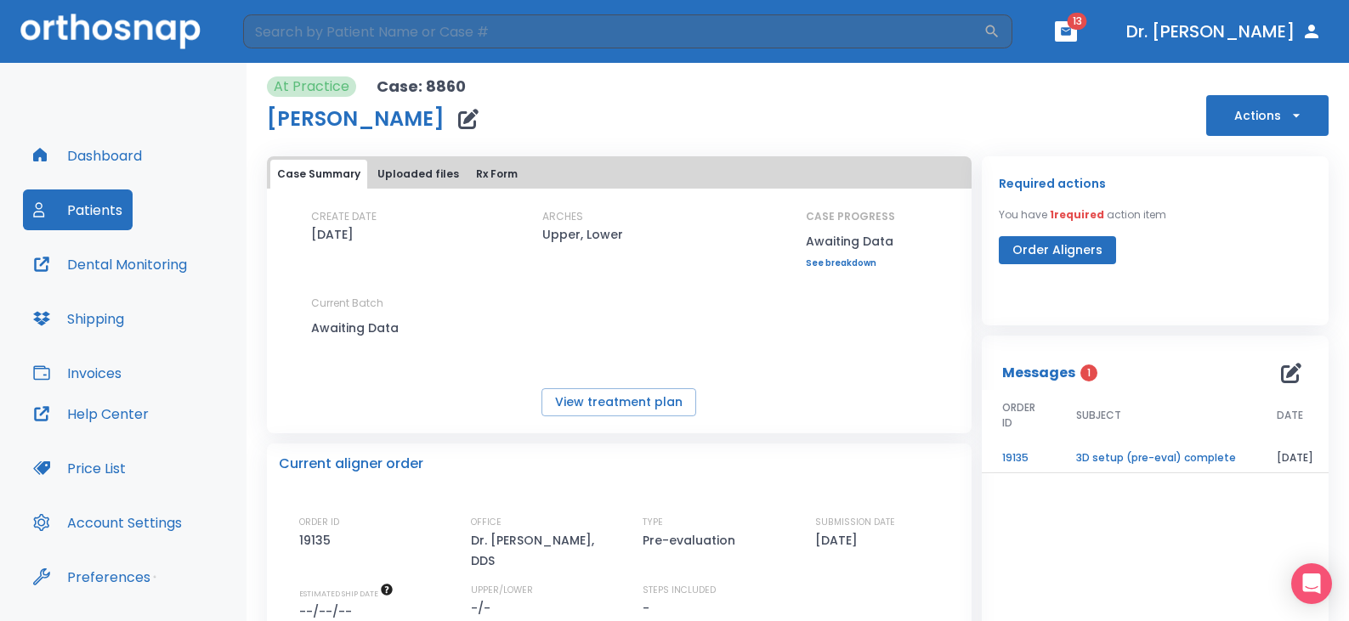
click at [1295, 105] on button "Actions" at bounding box center [1267, 115] width 122 height 41
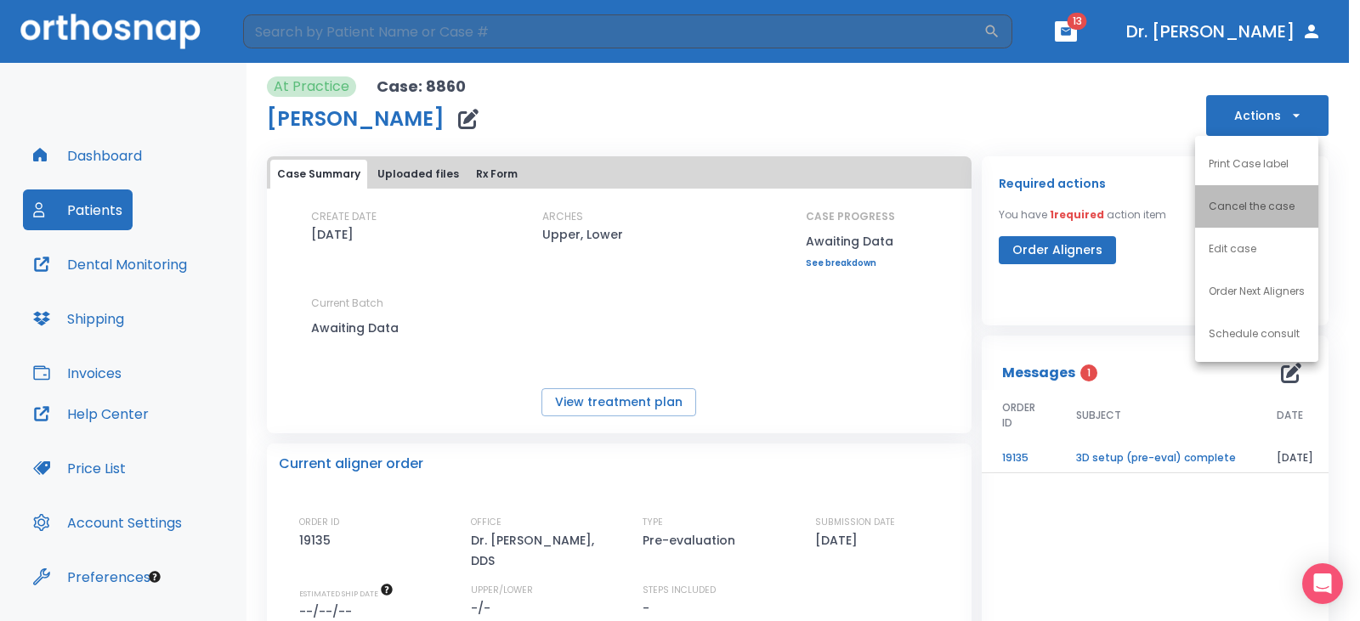
click at [1220, 211] on p "Cancel the case" at bounding box center [1252, 206] width 86 height 15
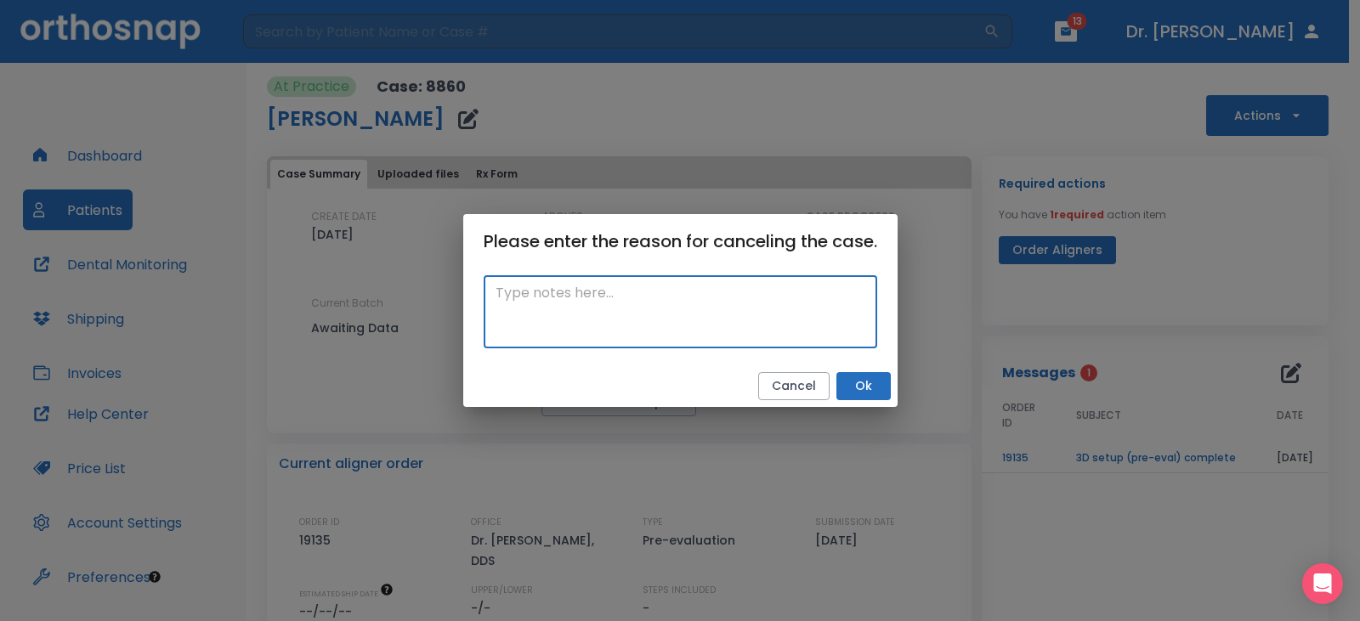
click at [592, 303] on textarea at bounding box center [681, 312] width 370 height 59
paste textarea "non compliance"
type textarea "n"
drag, startPoint x: 625, startPoint y: 287, endPoint x: 464, endPoint y: 298, distance: 161.0
click at [464, 298] on div "never came back x ​" at bounding box center [680, 317] width 434 height 97
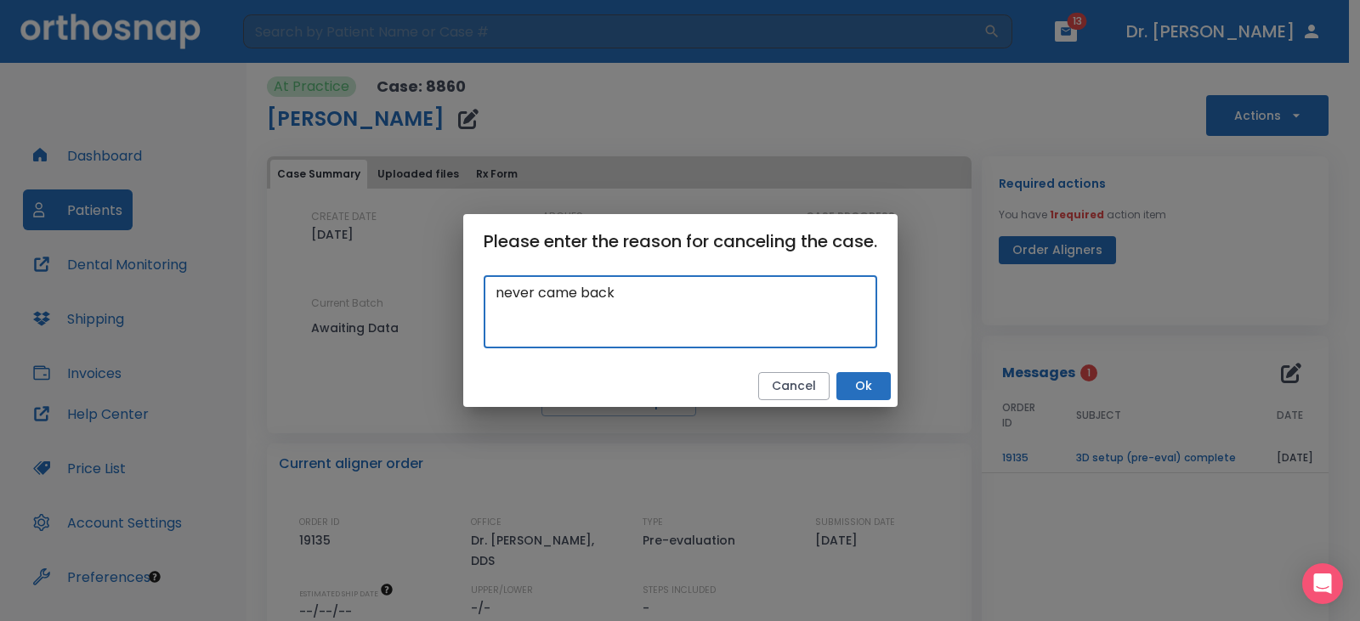
type textarea "never came back"
click at [865, 381] on button "Ok" at bounding box center [863, 386] width 54 height 28
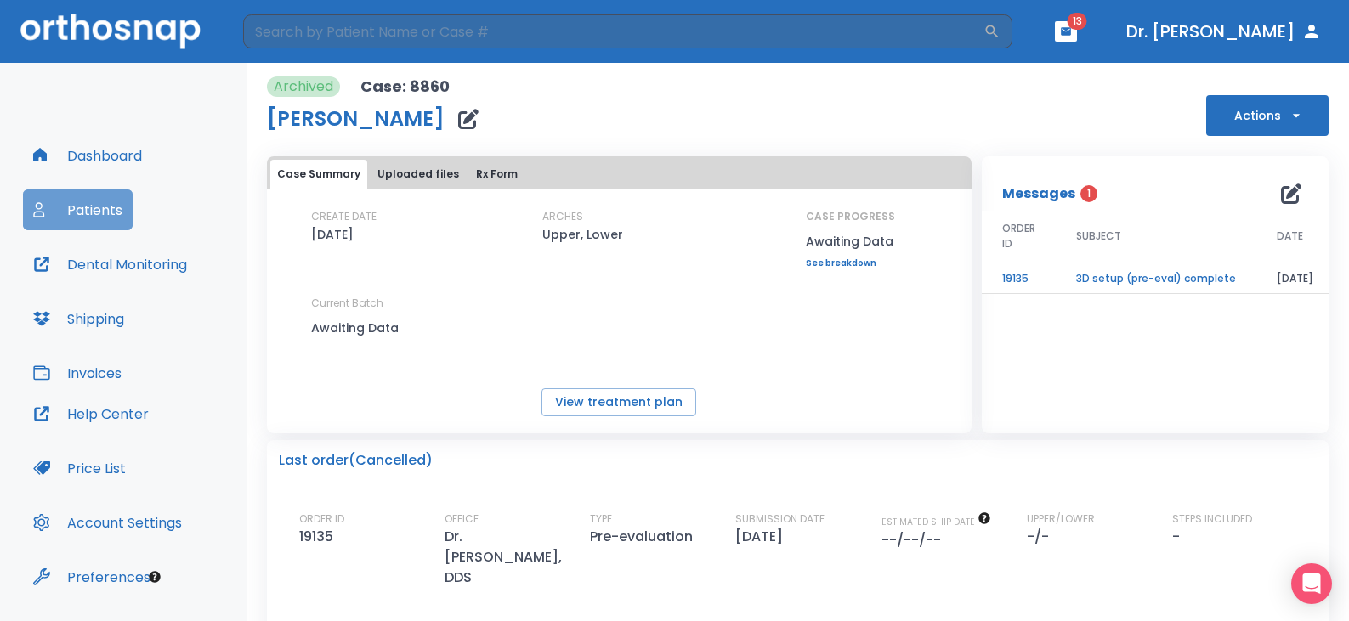
click at [60, 206] on button "Patients" at bounding box center [78, 210] width 110 height 41
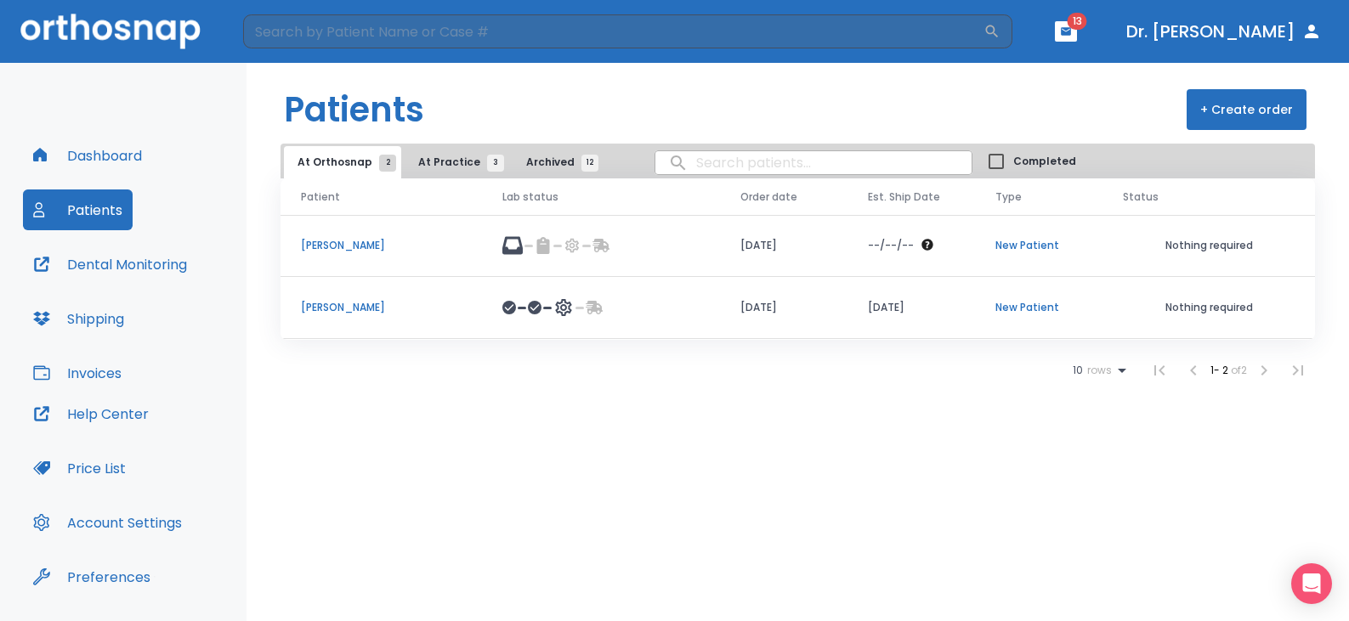
click at [443, 160] on span "At Practice 3" at bounding box center [456, 162] width 77 height 15
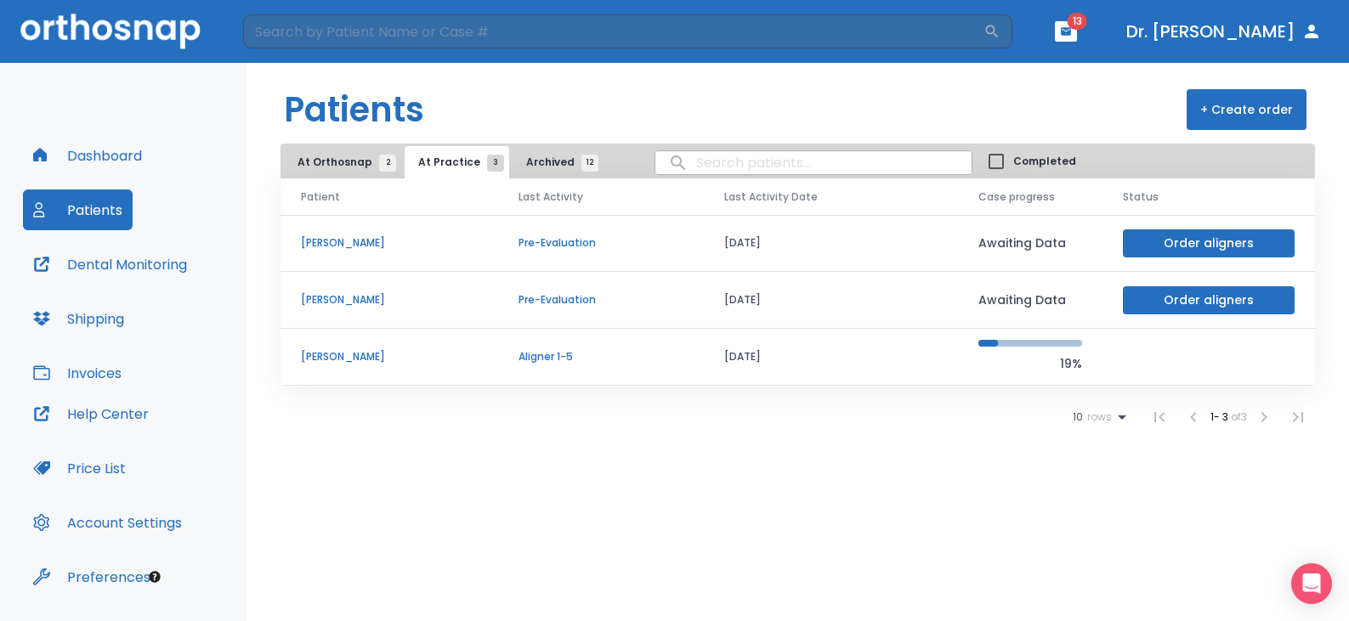
click at [316, 246] on p "Arielle Bitton" at bounding box center [389, 242] width 177 height 15
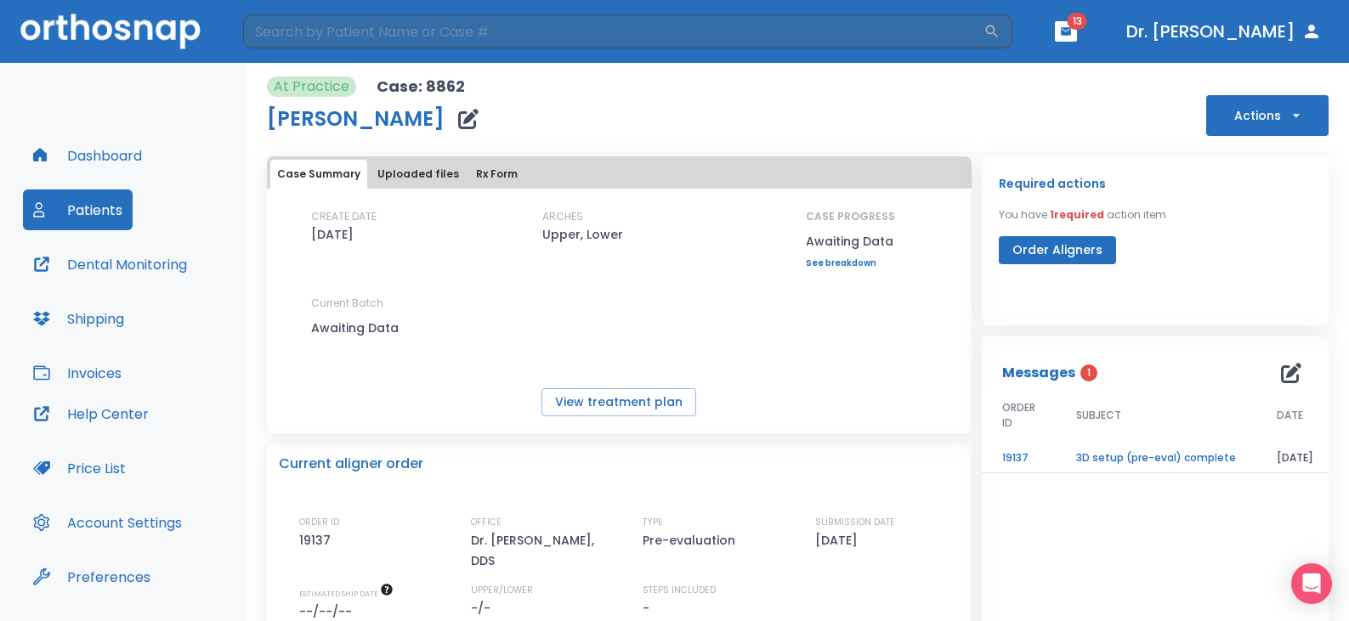
click at [1251, 93] on div "At Practice Case: 8862 Arielle Bitton Actions" at bounding box center [798, 107] width 1062 height 60
click at [1288, 122] on icon "button" at bounding box center [1296, 115] width 17 height 17
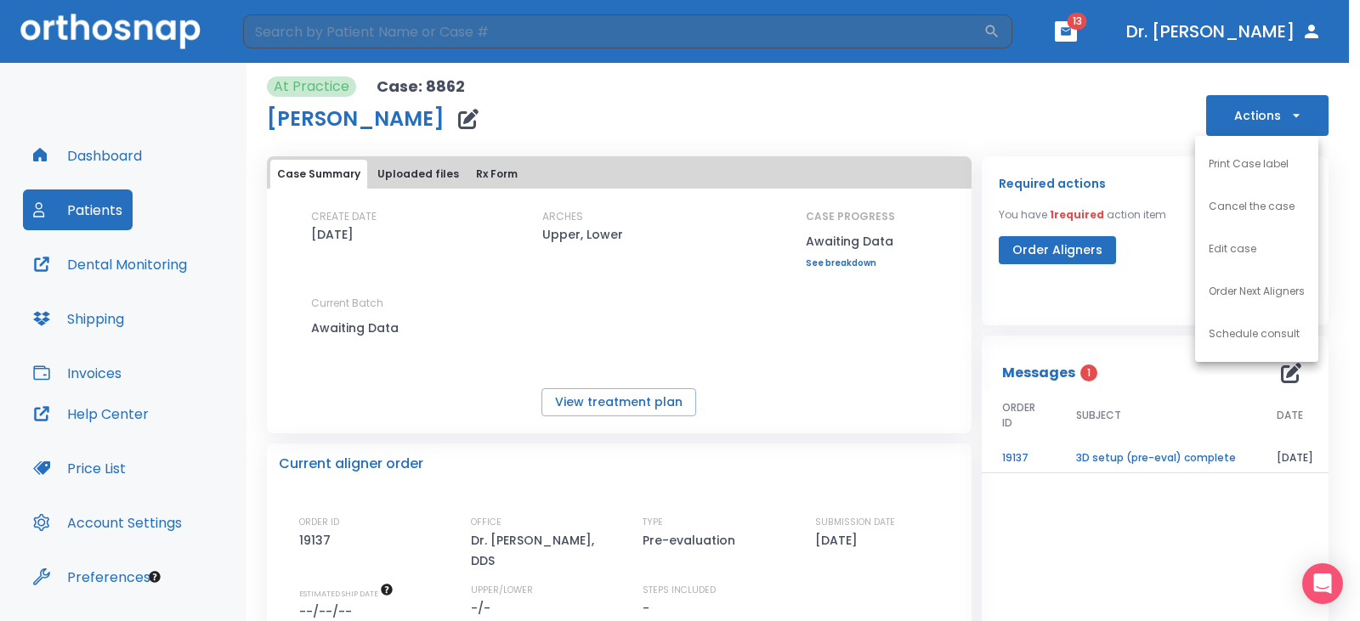
click at [1232, 212] on p "Cancel the case" at bounding box center [1252, 206] width 86 height 15
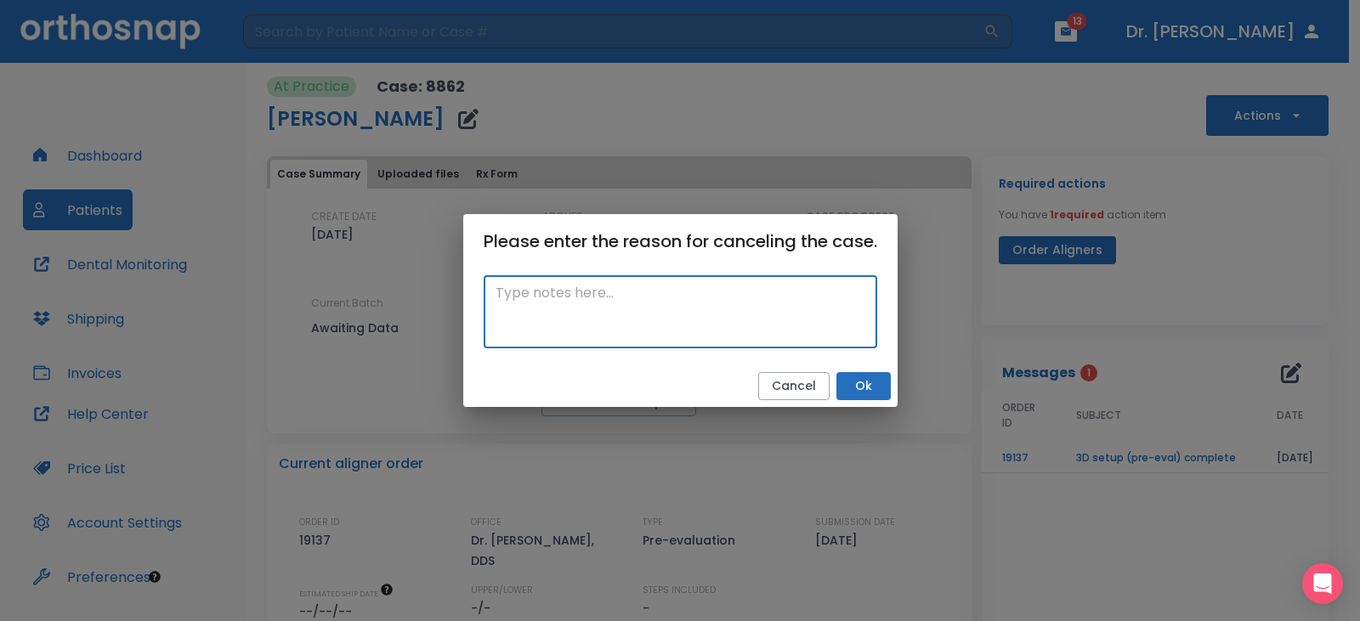
click at [507, 294] on textarea at bounding box center [681, 312] width 370 height 59
paste textarea "never came back"
type textarea "never came back"
click at [865, 389] on button "Ok" at bounding box center [863, 386] width 54 height 28
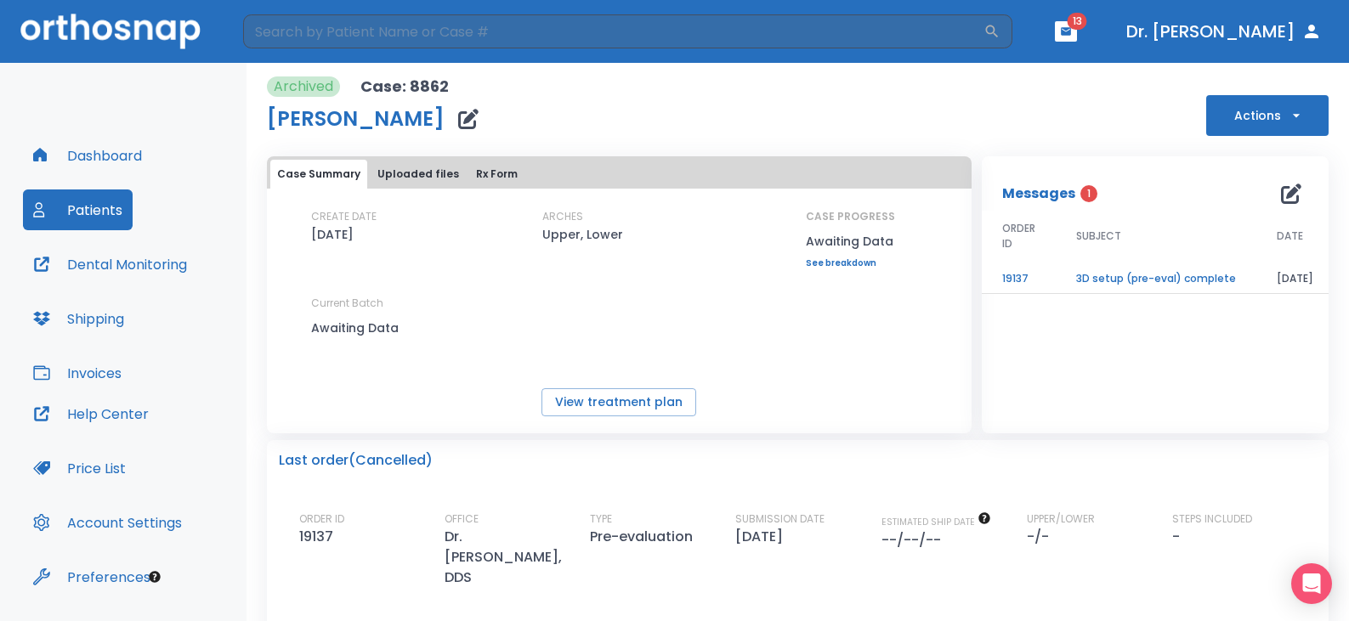
click at [51, 196] on button "Patients" at bounding box center [78, 210] width 110 height 41
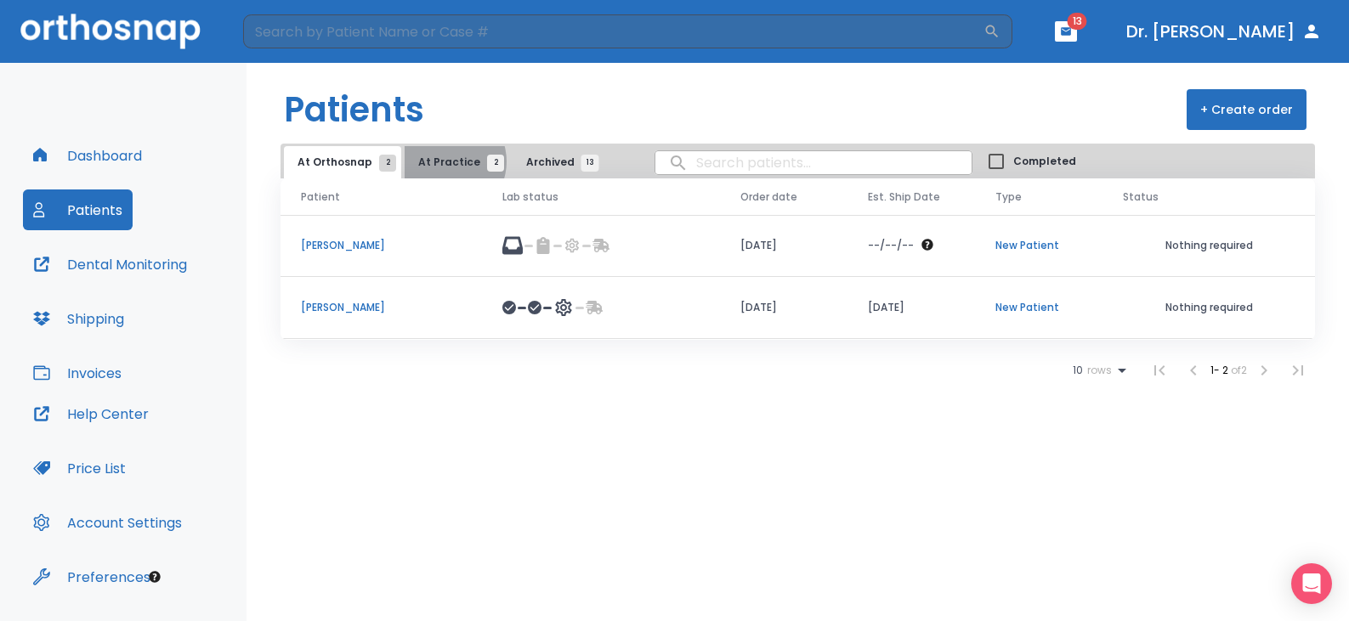
click at [440, 162] on span "At Practice 2" at bounding box center [456, 162] width 77 height 15
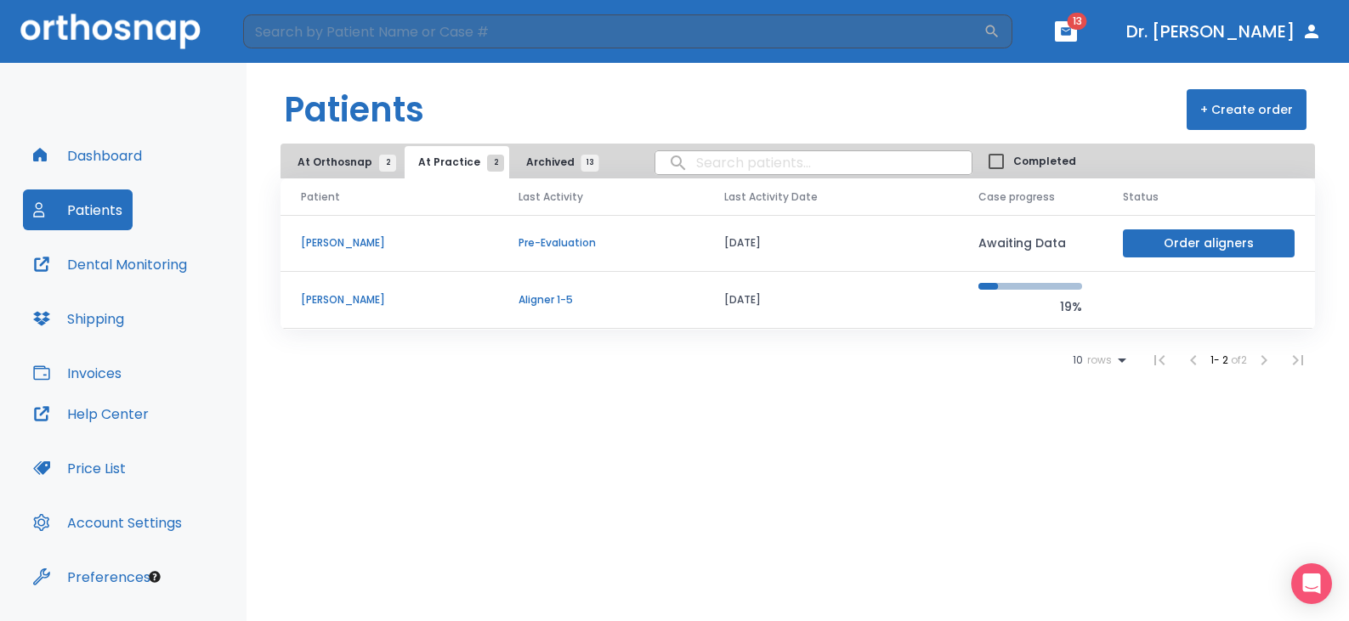
click at [326, 244] on p "Roger Bennett" at bounding box center [389, 242] width 177 height 15
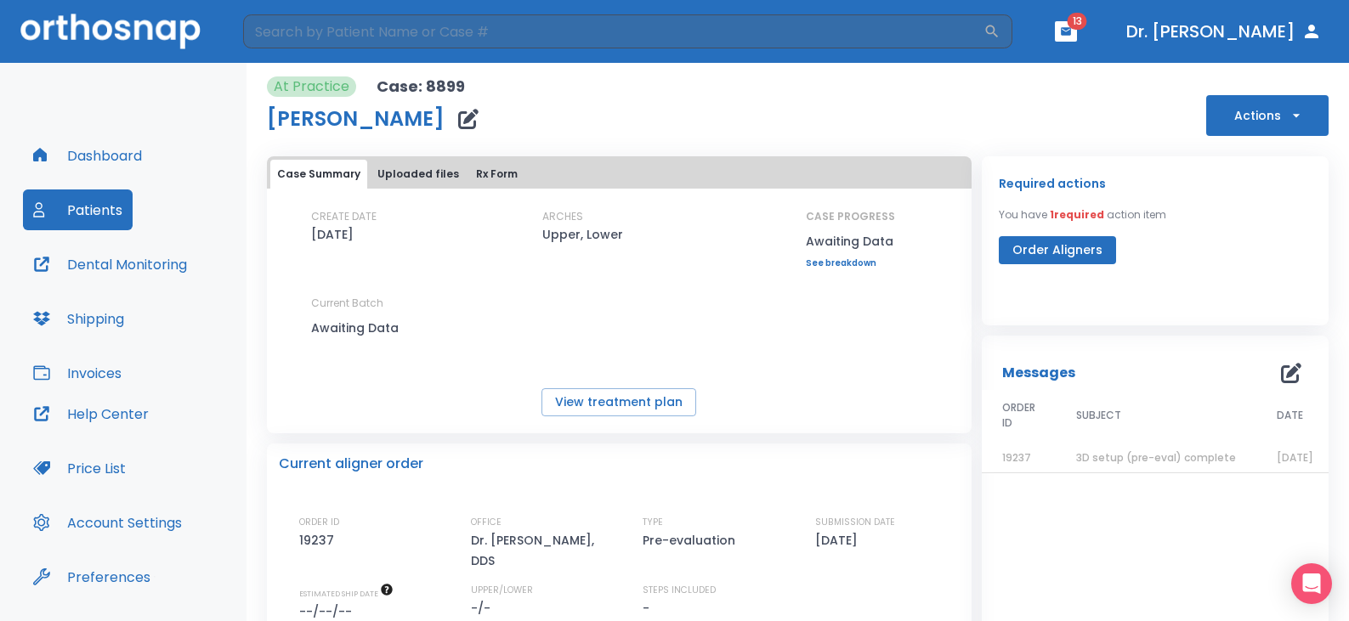
click at [1288, 122] on icon "button" at bounding box center [1296, 115] width 17 height 17
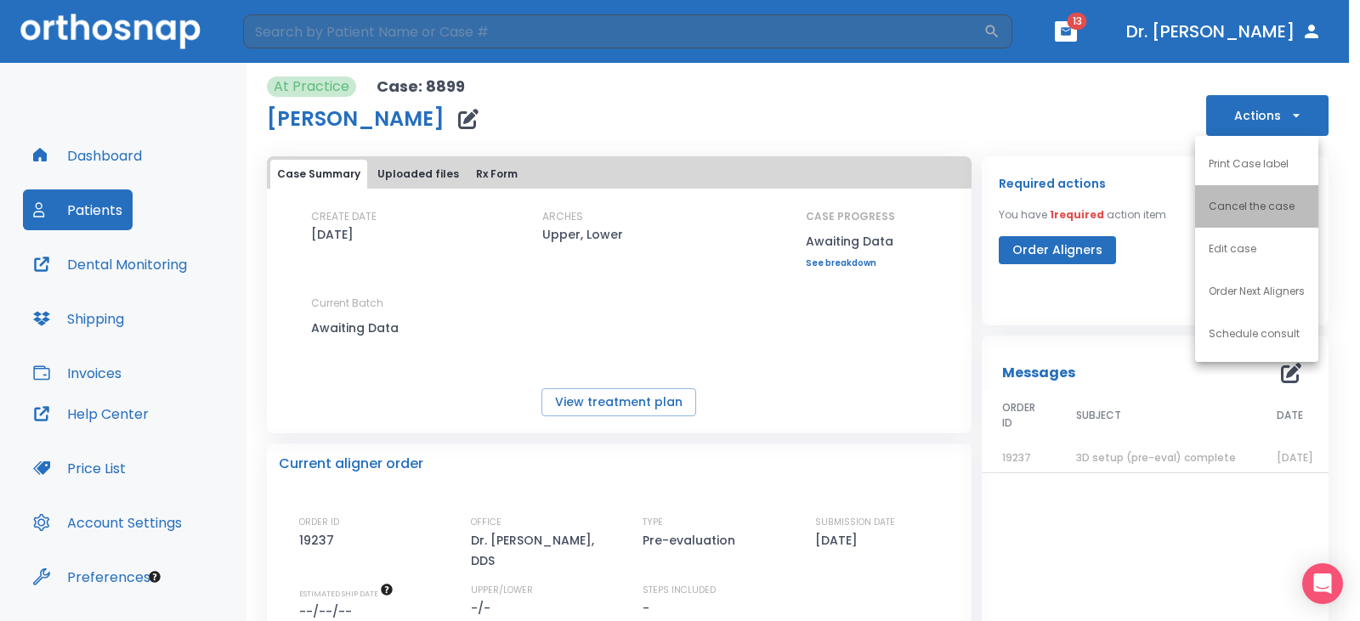
click at [1235, 206] on p "Cancel the case" at bounding box center [1252, 206] width 86 height 15
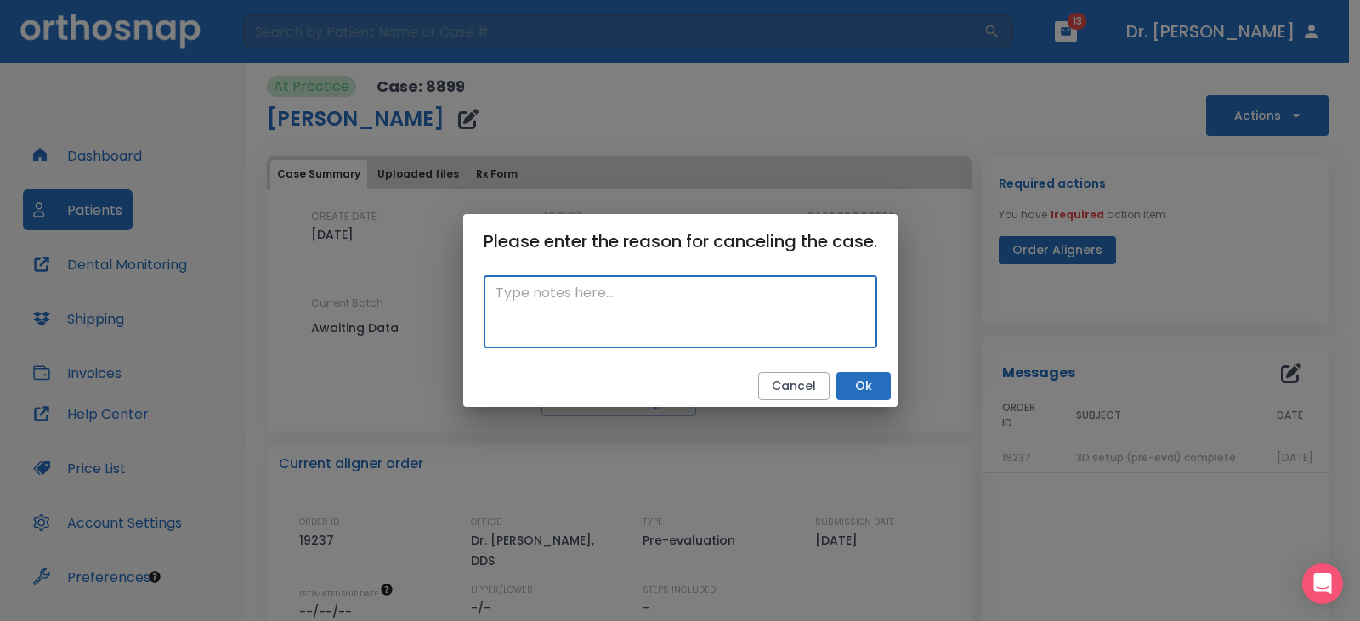
click at [508, 301] on textarea at bounding box center [681, 312] width 370 height 59
paste textarea "never came back"
type textarea "never came back"
click at [867, 388] on button "Ok" at bounding box center [863, 386] width 54 height 28
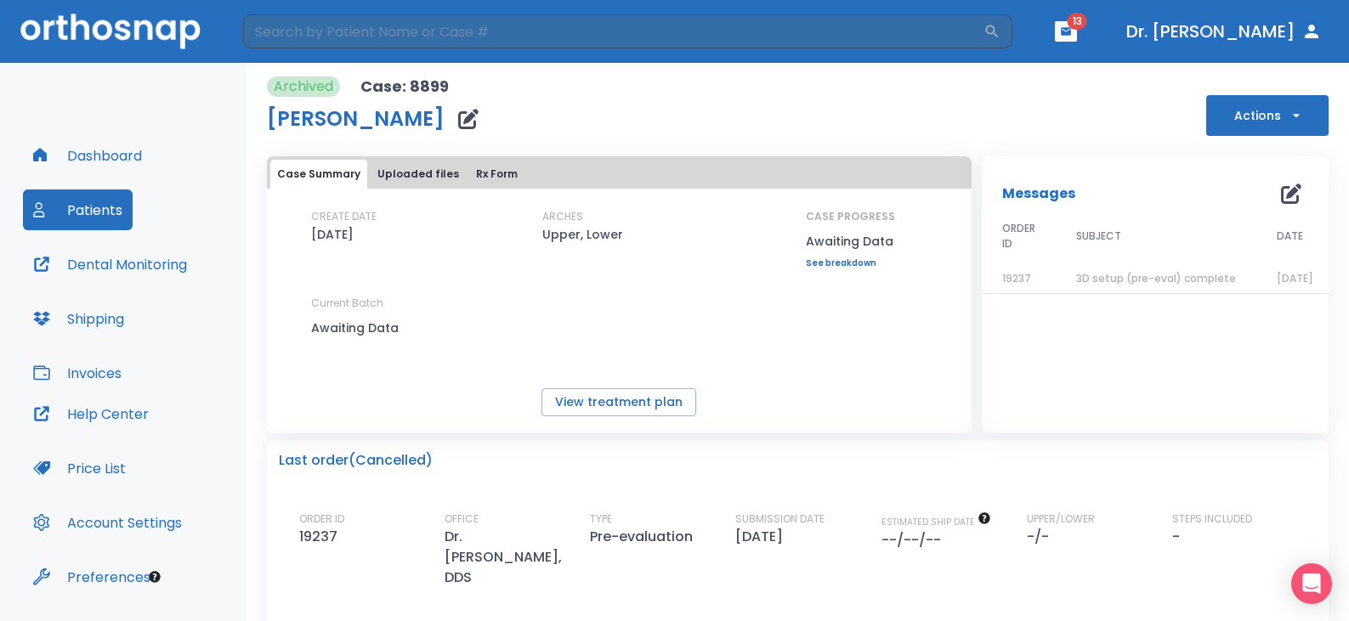
click at [77, 202] on button "Patients" at bounding box center [78, 210] width 110 height 41
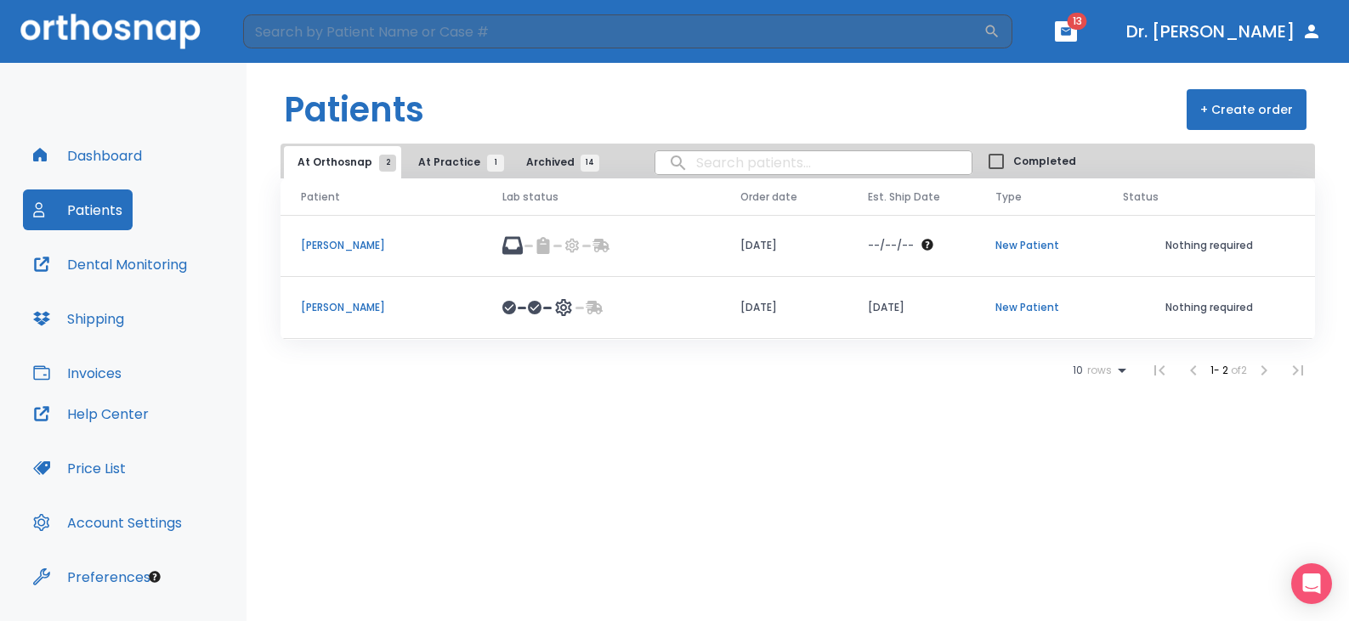
click at [371, 246] on p "Nichole McBrearty" at bounding box center [381, 245] width 161 height 15
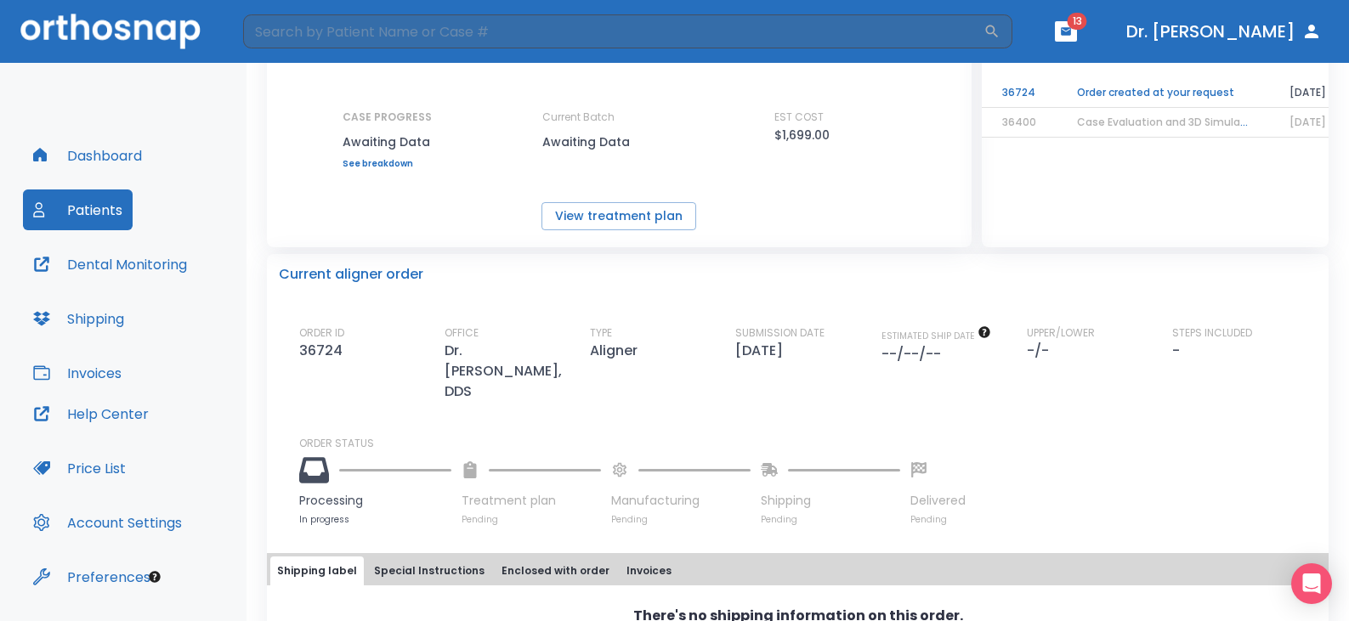
scroll to position [137, 0]
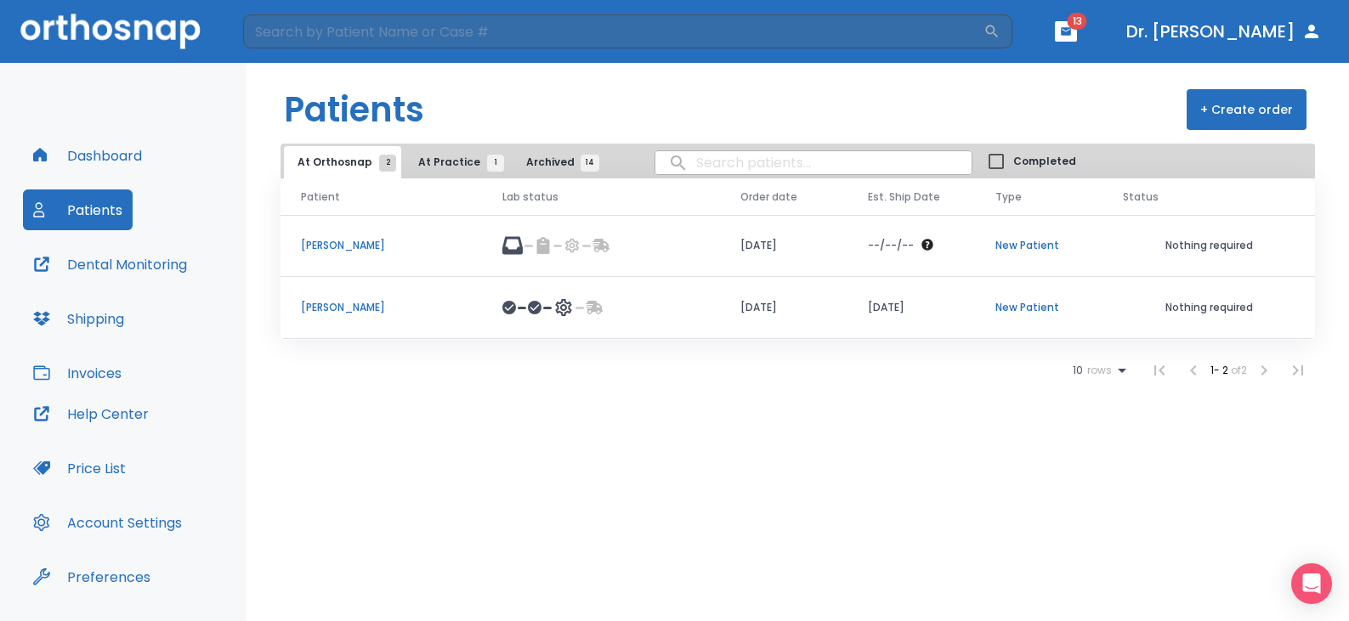
click at [348, 307] on p "Jessica Schulteisz" at bounding box center [381, 307] width 161 height 15
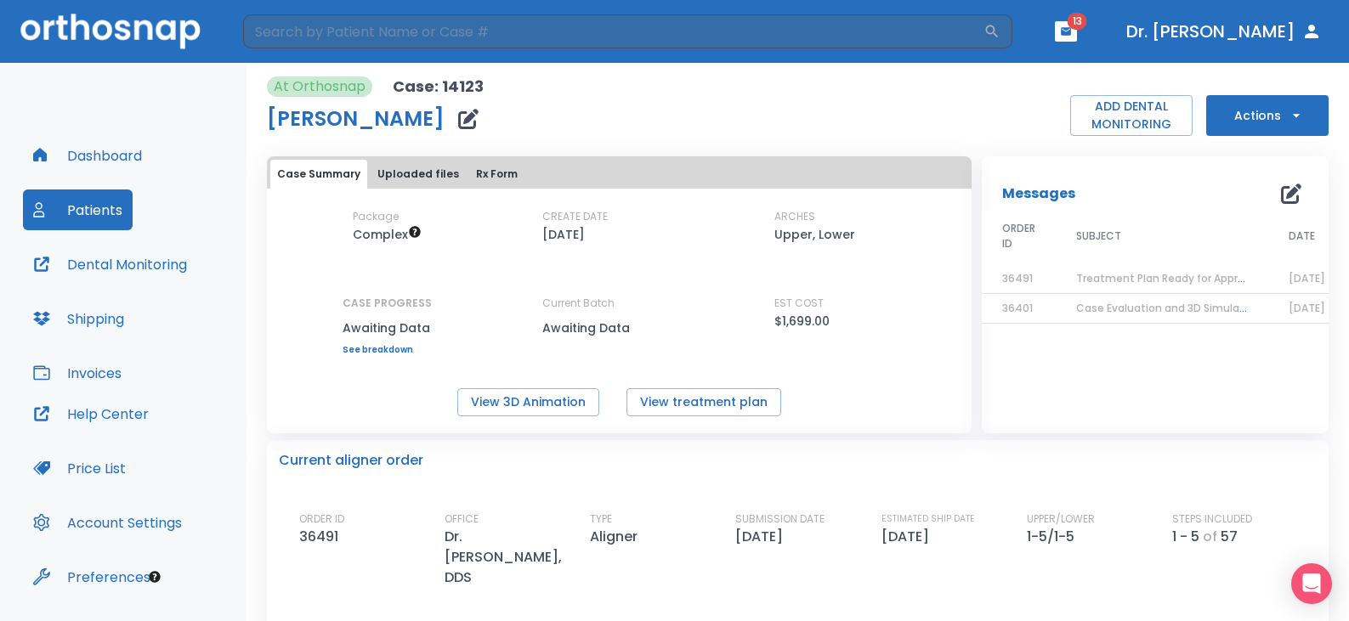
click at [80, 160] on button "Dashboard" at bounding box center [87, 155] width 129 height 41
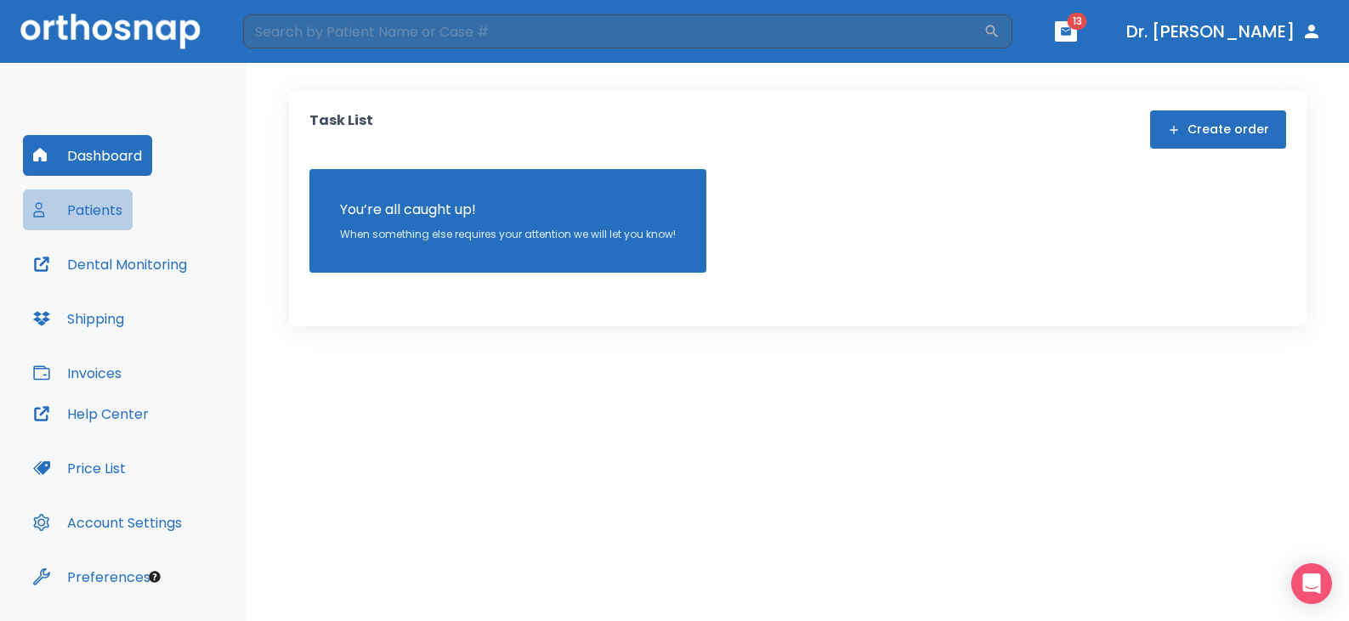
click at [85, 213] on button "Patients" at bounding box center [78, 210] width 110 height 41
